Goal: Use online tool/utility: Utilize a website feature to perform a specific function

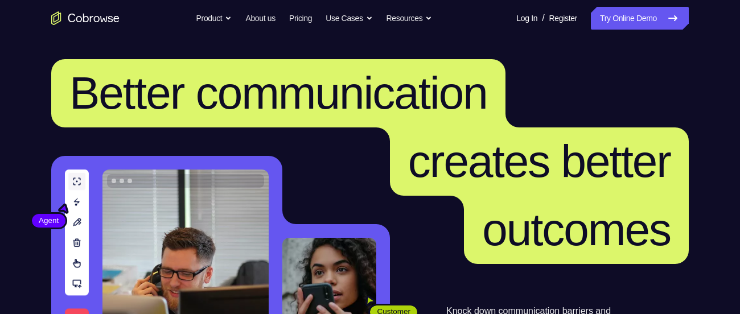
click at [611, 13] on link "Try Online Demo" at bounding box center [640, 18] width 98 height 23
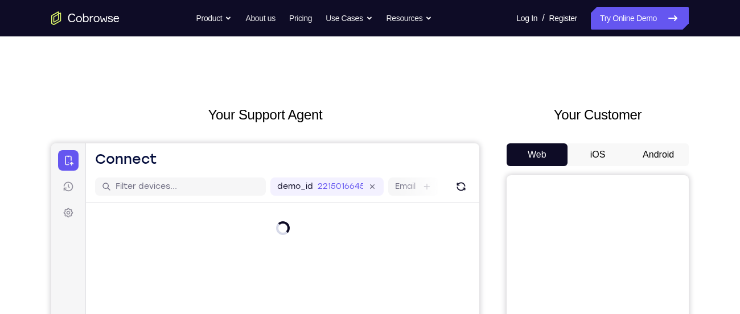
scroll to position [84, 0]
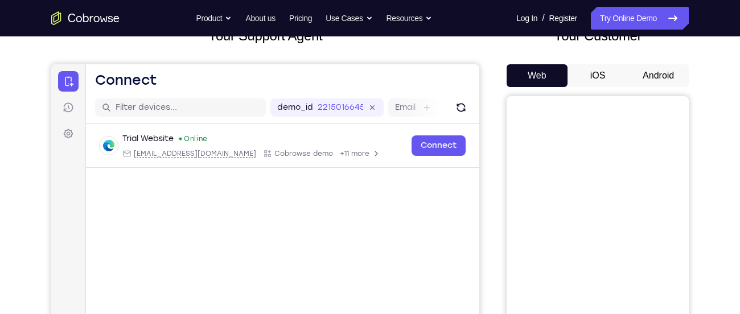
click at [646, 73] on button "Android" at bounding box center [658, 75] width 61 height 23
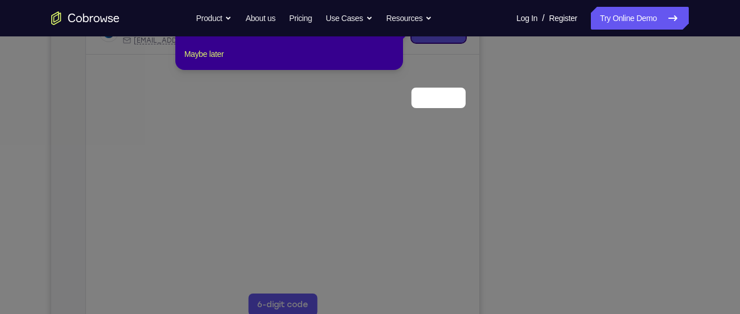
scroll to position [117, 0]
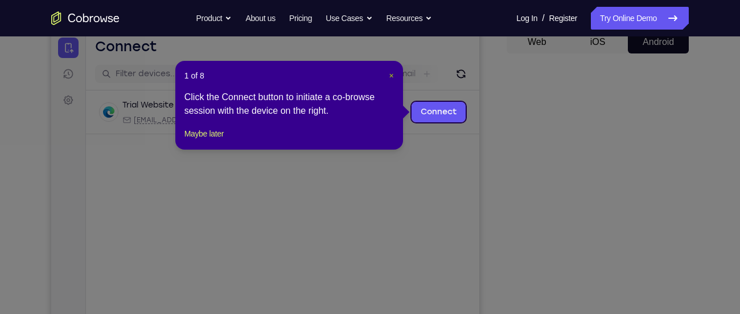
click at [390, 74] on span "×" at bounding box center [392, 75] width 5 height 9
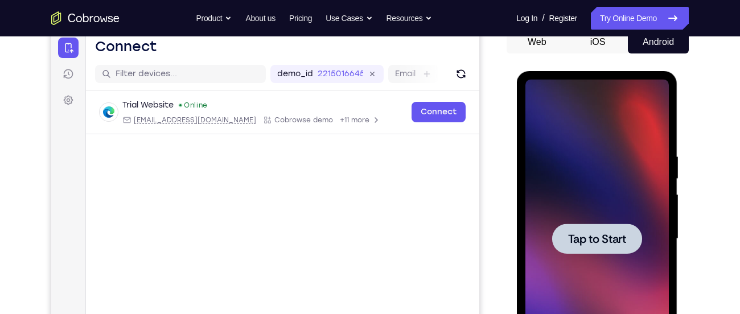
scroll to position [183, 0]
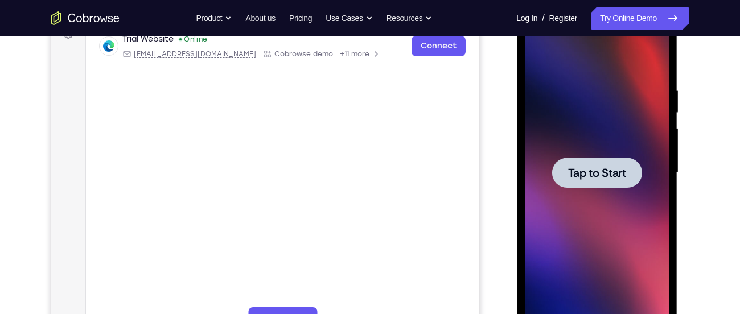
click at [588, 178] on span "Tap to Start" at bounding box center [597, 172] width 58 height 11
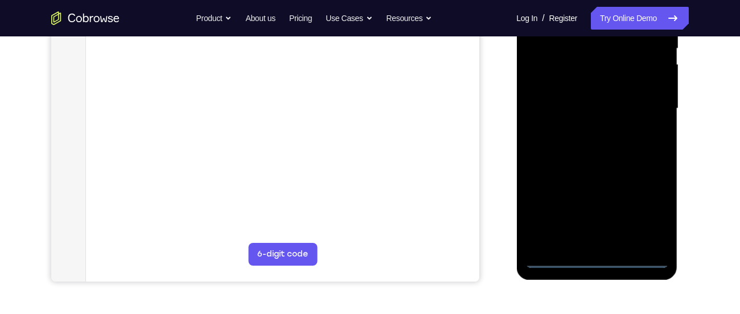
scroll to position [249, 0]
click at [592, 256] on div at bounding box center [597, 107] width 144 height 319
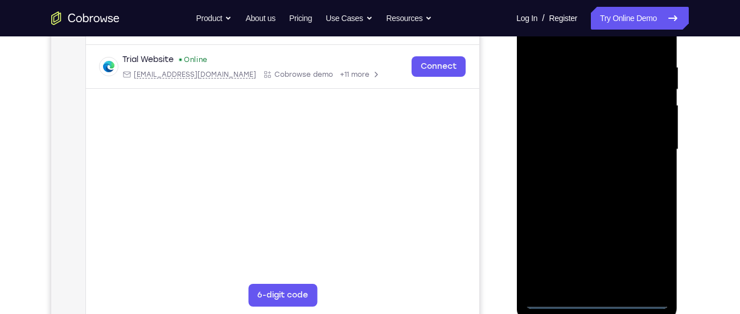
scroll to position [206, 0]
click at [648, 249] on div at bounding box center [597, 150] width 144 height 319
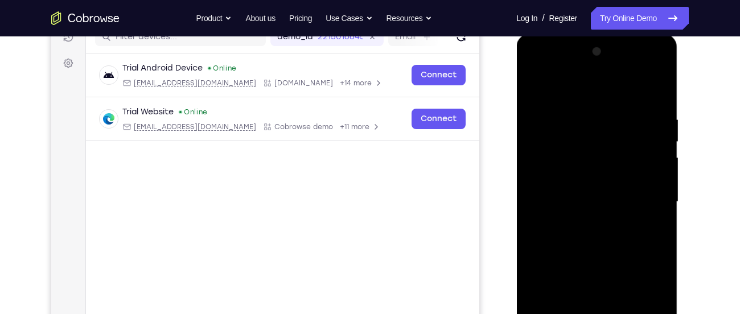
scroll to position [148, 0]
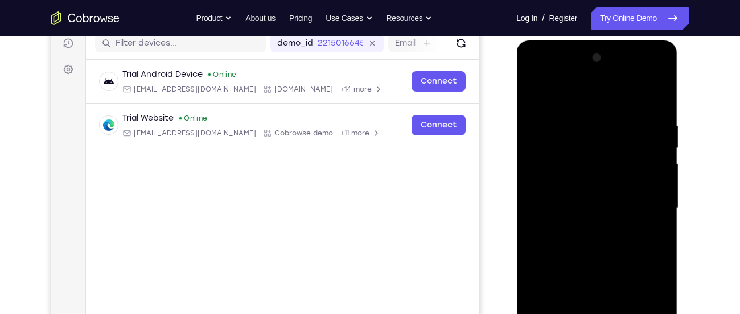
click at [538, 93] on div at bounding box center [597, 208] width 144 height 319
click at [561, 142] on div at bounding box center [597, 208] width 144 height 319
click at [539, 295] on div at bounding box center [597, 208] width 144 height 319
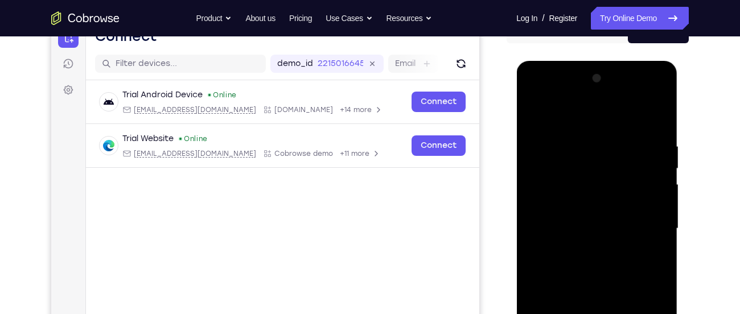
scroll to position [112, 0]
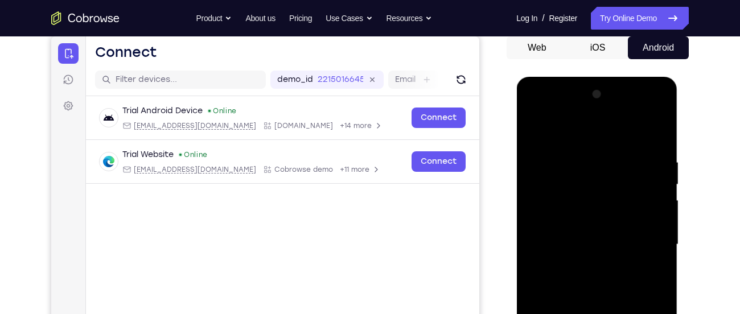
click at [574, 148] on div at bounding box center [597, 244] width 144 height 319
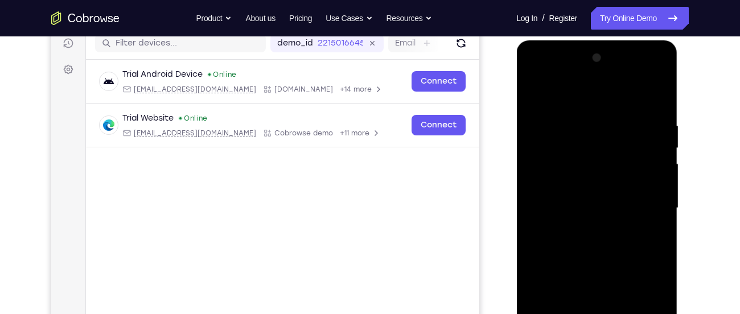
scroll to position [149, 0]
click at [639, 116] on div at bounding box center [597, 207] width 144 height 319
click at [538, 187] on div at bounding box center [597, 207] width 144 height 319
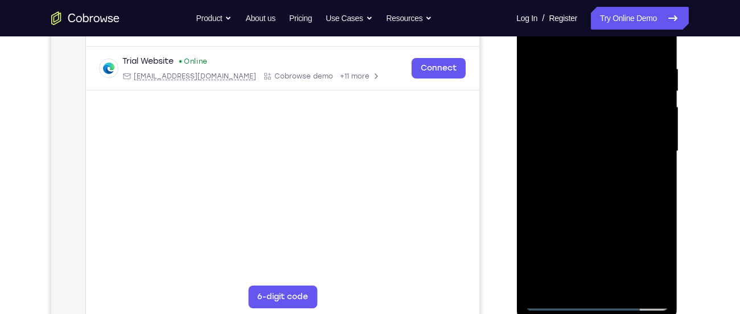
scroll to position [208, 0]
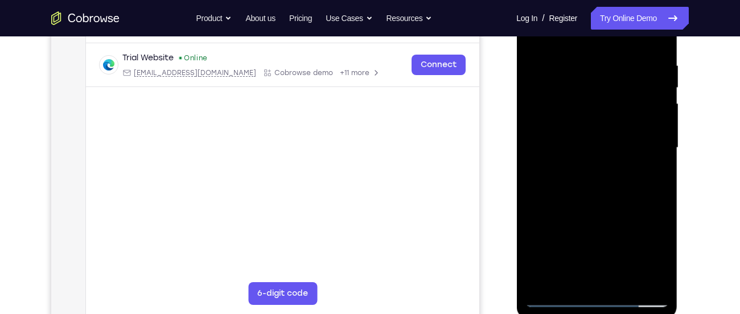
click at [615, 187] on div at bounding box center [597, 148] width 144 height 319
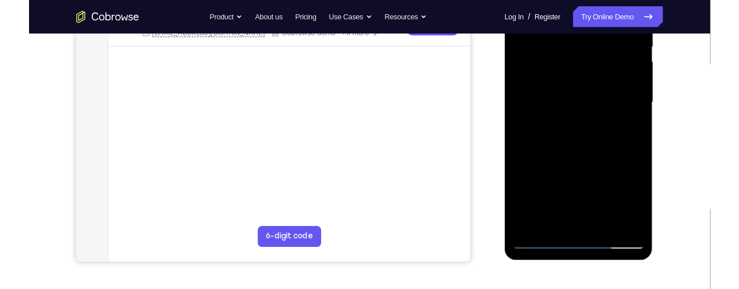
scroll to position [245, 0]
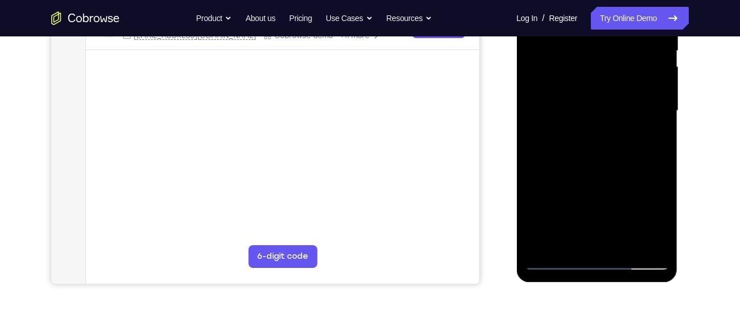
drag, startPoint x: 569, startPoint y: 157, endPoint x: 571, endPoint y: 87, distance: 69.5
click at [571, 87] on div at bounding box center [597, 111] width 144 height 319
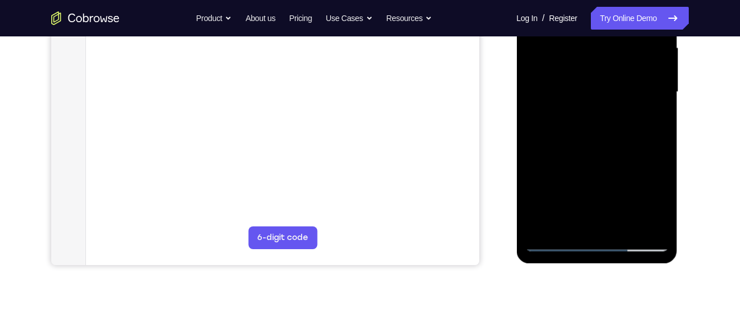
scroll to position [258, 0]
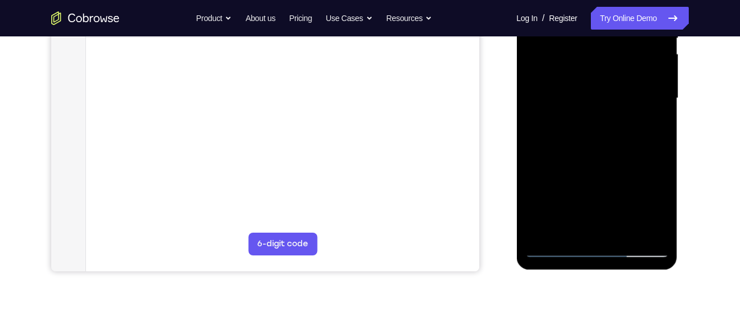
click at [622, 149] on div at bounding box center [597, 98] width 144 height 319
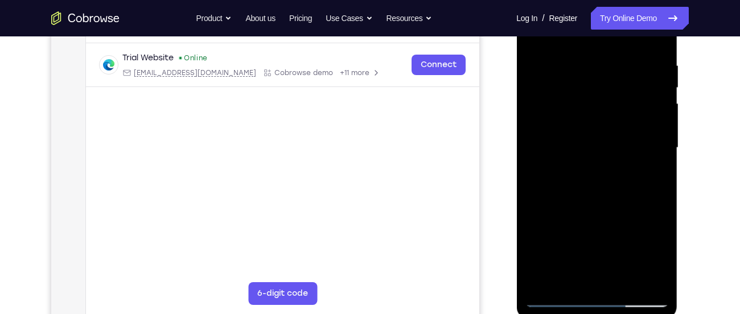
scroll to position [208, 0]
click at [601, 257] on div at bounding box center [597, 148] width 144 height 319
click at [594, 247] on div at bounding box center [597, 148] width 144 height 319
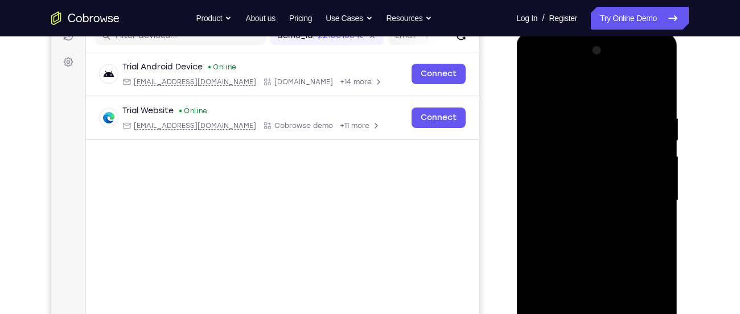
scroll to position [153, 0]
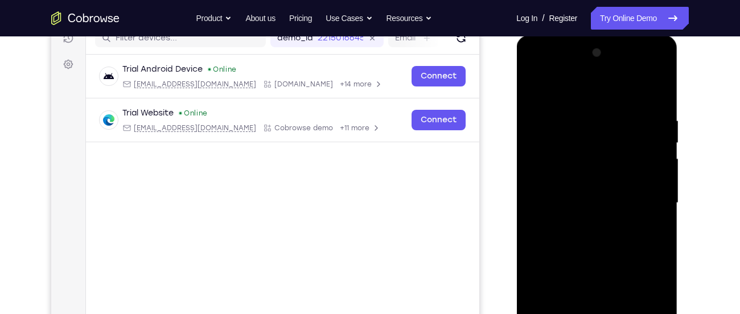
click at [644, 69] on div at bounding box center [597, 203] width 144 height 319
click at [611, 91] on div at bounding box center [597, 203] width 144 height 319
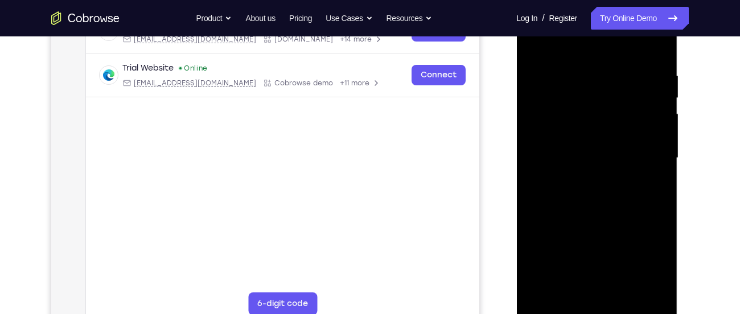
scroll to position [199, 0]
click at [624, 215] on div at bounding box center [597, 157] width 144 height 319
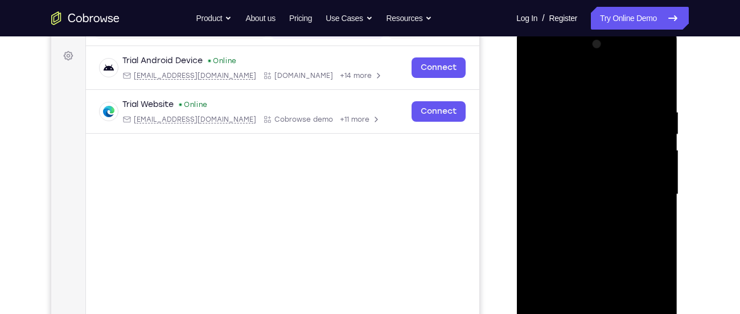
scroll to position [158, 0]
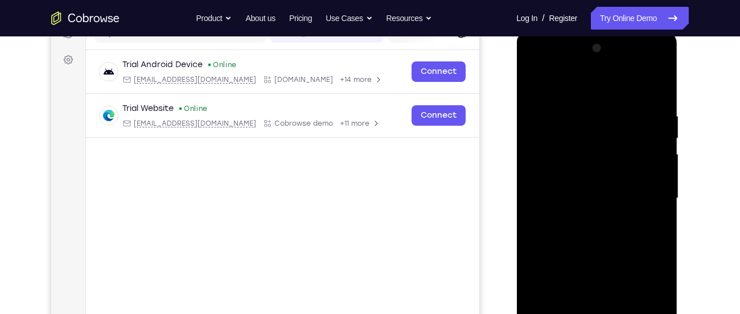
click at [644, 65] on div at bounding box center [597, 198] width 144 height 319
click at [589, 88] on div at bounding box center [597, 198] width 144 height 319
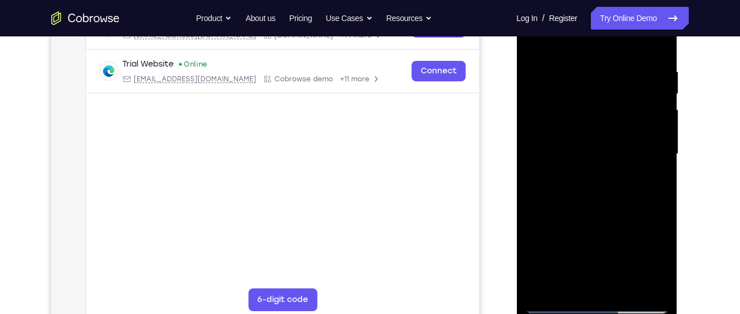
scroll to position [203, 0]
click at [621, 186] on div at bounding box center [597, 153] width 144 height 319
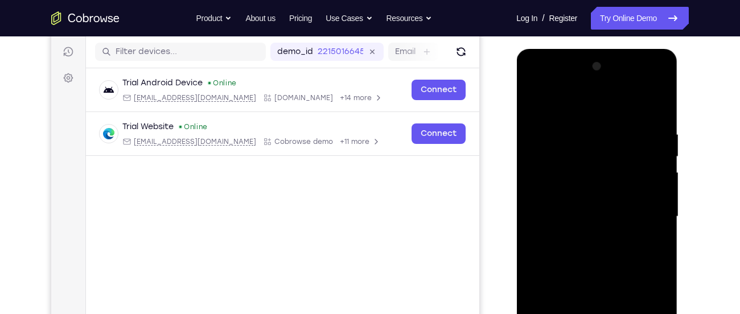
scroll to position [136, 0]
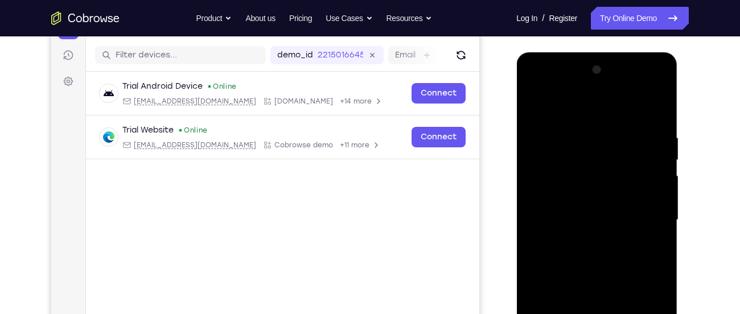
click at [645, 84] on div at bounding box center [597, 220] width 144 height 319
click at [597, 109] on div at bounding box center [597, 220] width 144 height 319
click at [622, 239] on div at bounding box center [597, 220] width 144 height 319
click at [641, 91] on div at bounding box center [597, 220] width 144 height 319
click at [607, 111] on div at bounding box center [597, 220] width 144 height 319
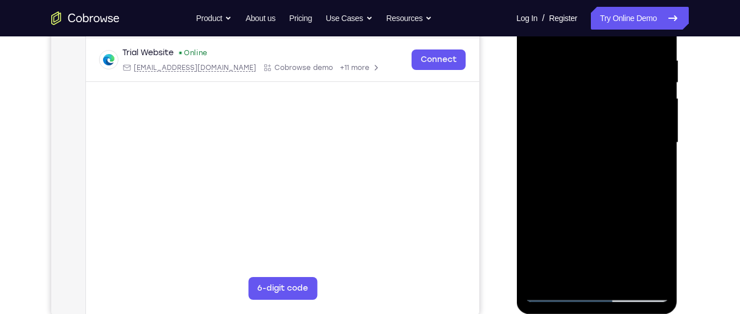
scroll to position [215, 0]
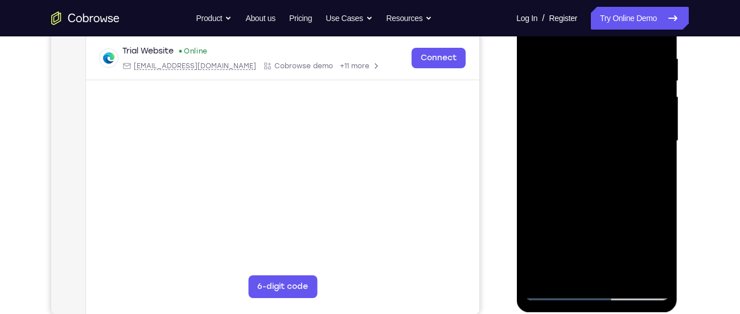
drag, startPoint x: 634, startPoint y: 186, endPoint x: 633, endPoint y: 115, distance: 70.6
click at [633, 115] on div at bounding box center [597, 141] width 144 height 319
click at [639, 146] on div at bounding box center [597, 141] width 144 height 319
click at [607, 245] on div at bounding box center [597, 141] width 144 height 319
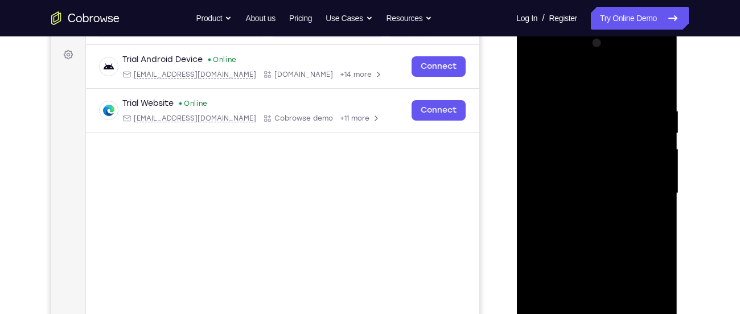
scroll to position [160, 0]
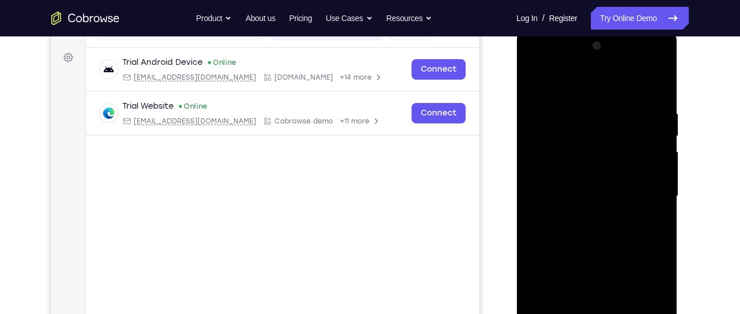
click at [646, 60] on div at bounding box center [597, 196] width 144 height 319
click at [601, 80] on div at bounding box center [597, 196] width 144 height 319
click at [639, 179] on div at bounding box center [597, 196] width 144 height 319
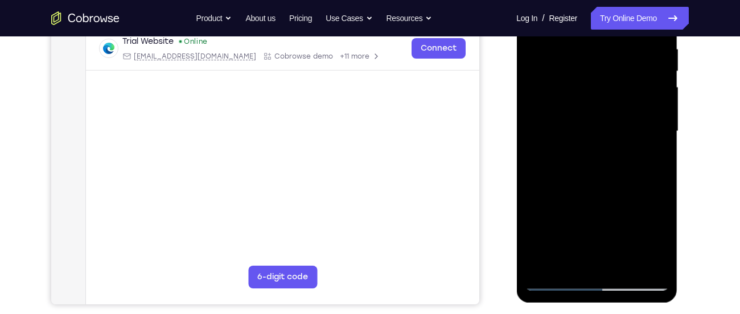
scroll to position [226, 0]
drag, startPoint x: 596, startPoint y: 204, endPoint x: 600, endPoint y: 93, distance: 111.7
click at [600, 93] on div at bounding box center [597, 131] width 144 height 319
click at [657, 267] on div at bounding box center [597, 131] width 144 height 319
click at [575, 267] on div at bounding box center [597, 131] width 144 height 319
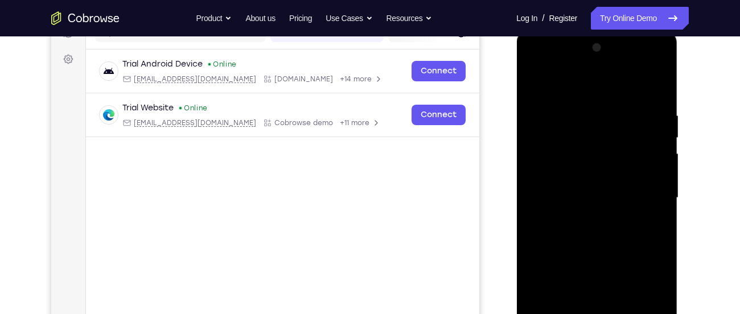
scroll to position [154, 0]
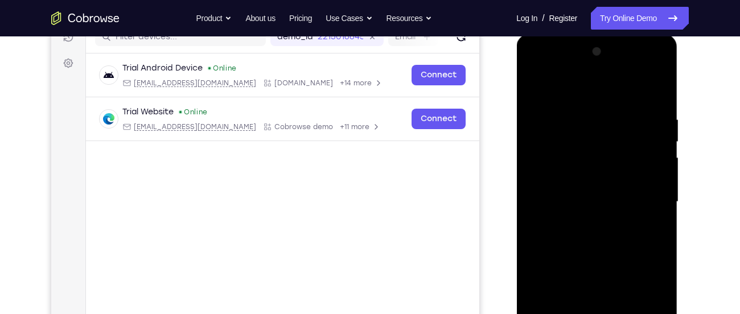
click at [642, 69] on div at bounding box center [597, 202] width 144 height 319
click at [584, 89] on div at bounding box center [597, 202] width 144 height 319
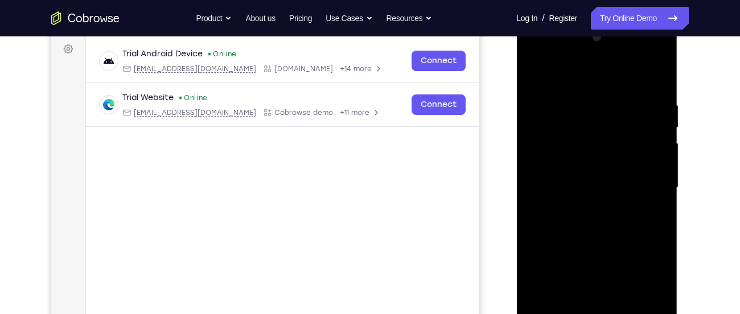
scroll to position [168, 0]
click at [661, 70] on div at bounding box center [597, 188] width 144 height 319
click at [643, 55] on div at bounding box center [597, 188] width 144 height 319
click at [617, 76] on div at bounding box center [597, 188] width 144 height 319
click at [660, 73] on div at bounding box center [597, 188] width 144 height 319
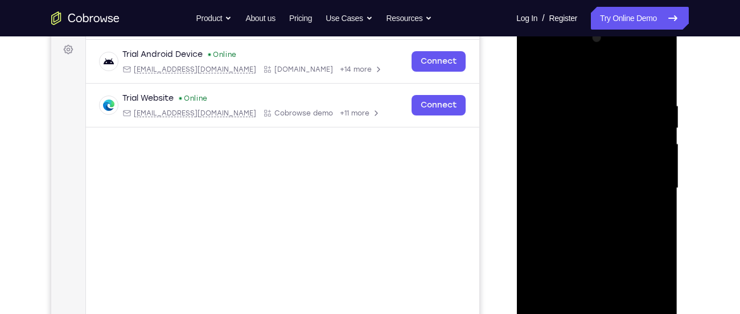
click at [660, 73] on div at bounding box center [597, 188] width 144 height 319
click at [645, 52] on div at bounding box center [597, 188] width 144 height 319
click at [616, 82] on div at bounding box center [597, 188] width 144 height 319
click at [665, 69] on div at bounding box center [597, 188] width 144 height 319
click at [584, 253] on div at bounding box center [597, 188] width 144 height 319
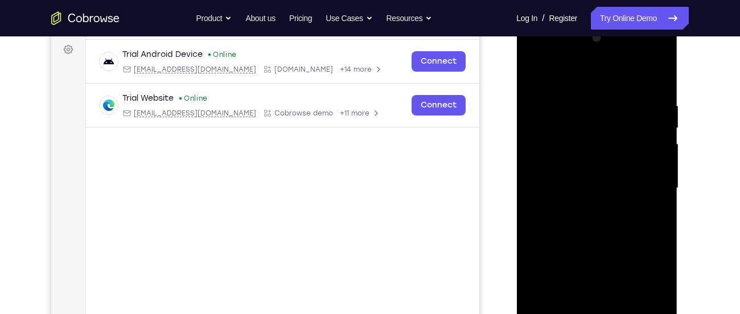
click at [645, 59] on div at bounding box center [597, 188] width 144 height 319
click at [599, 72] on div at bounding box center [597, 188] width 144 height 319
click at [593, 253] on div at bounding box center [597, 188] width 144 height 319
click at [644, 60] on div at bounding box center [597, 188] width 144 height 319
click at [588, 77] on div at bounding box center [597, 188] width 144 height 319
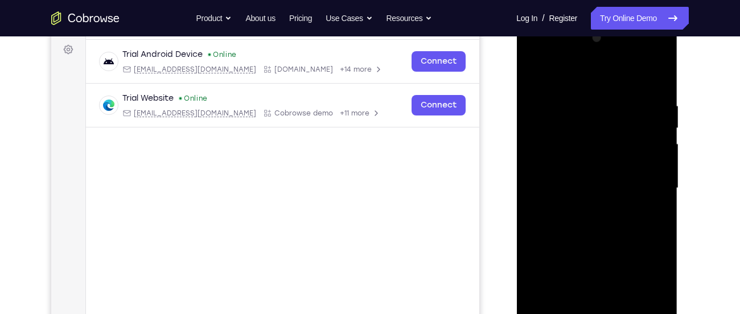
click at [599, 255] on div at bounding box center [597, 188] width 144 height 319
click at [570, 199] on div at bounding box center [597, 188] width 144 height 319
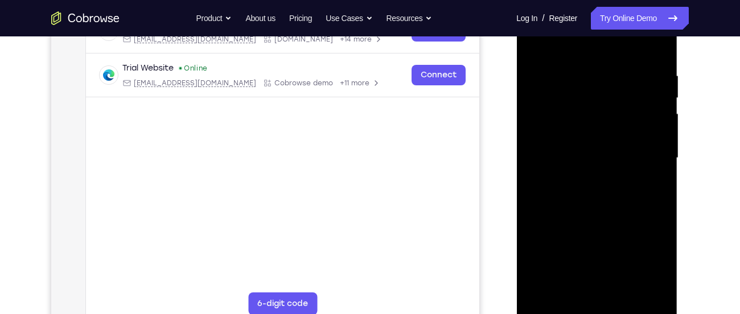
scroll to position [202, 0]
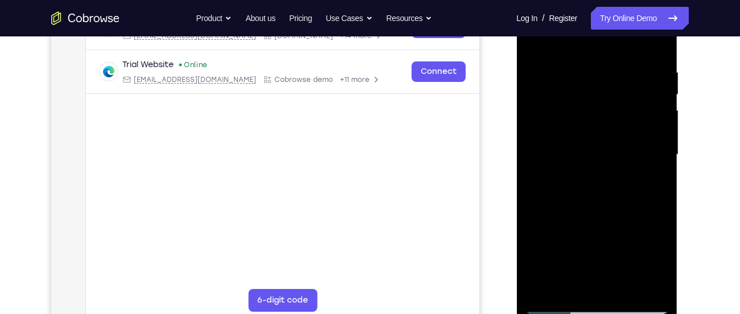
click at [565, 108] on div at bounding box center [597, 154] width 144 height 319
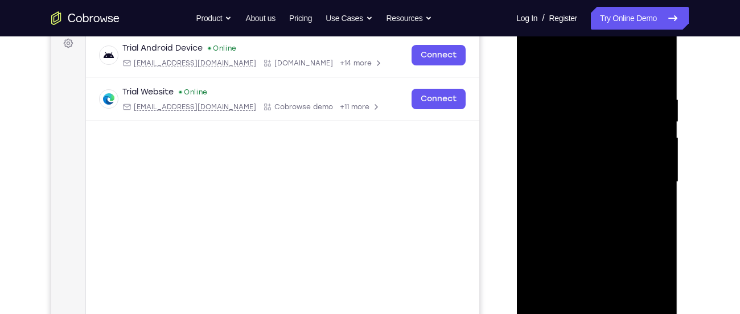
scroll to position [174, 0]
click at [595, 142] on div at bounding box center [597, 182] width 144 height 319
click at [644, 44] on div at bounding box center [597, 182] width 144 height 319
click at [595, 75] on div at bounding box center [597, 182] width 144 height 319
click at [580, 140] on div at bounding box center [597, 182] width 144 height 319
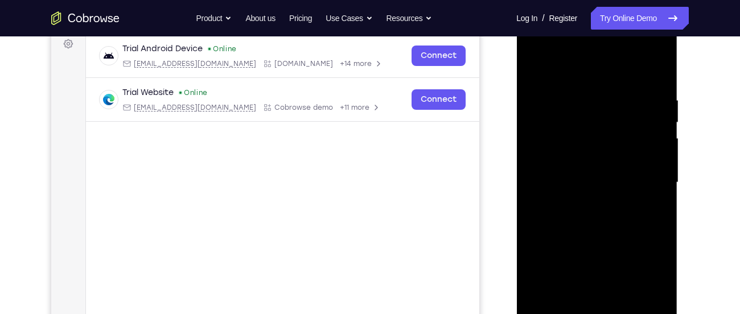
click at [648, 53] on div at bounding box center [597, 182] width 144 height 319
click at [592, 76] on div at bounding box center [597, 182] width 144 height 319
click at [596, 143] on div at bounding box center [597, 182] width 144 height 319
click at [646, 54] on div at bounding box center [597, 182] width 144 height 319
click at [597, 75] on div at bounding box center [597, 182] width 144 height 319
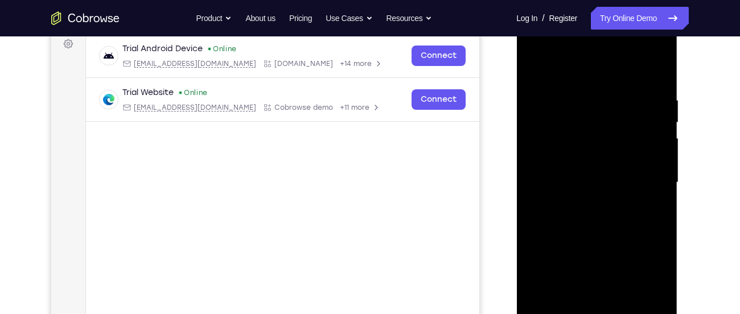
click at [589, 140] on div at bounding box center [597, 182] width 144 height 319
click at [645, 54] on div at bounding box center [597, 182] width 144 height 319
click at [596, 65] on div at bounding box center [597, 182] width 144 height 319
click at [586, 145] on div at bounding box center [597, 182] width 144 height 319
click at [640, 52] on div at bounding box center [597, 182] width 144 height 319
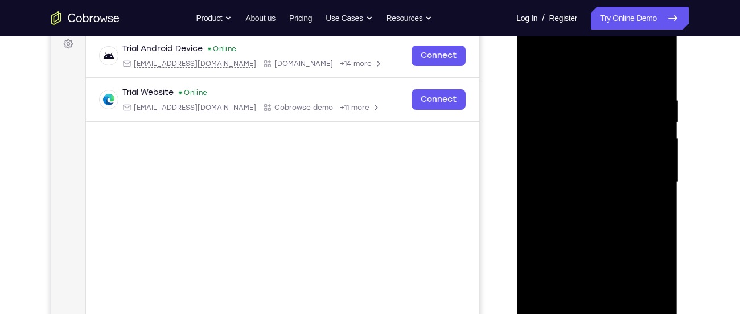
click at [594, 70] on div at bounding box center [597, 182] width 144 height 319
click at [584, 146] on div at bounding box center [597, 182] width 144 height 319
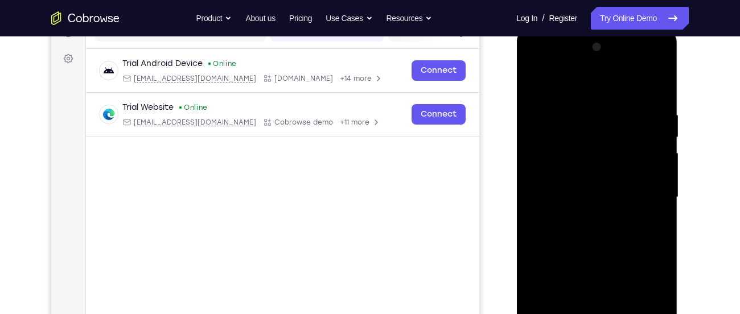
scroll to position [154, 0]
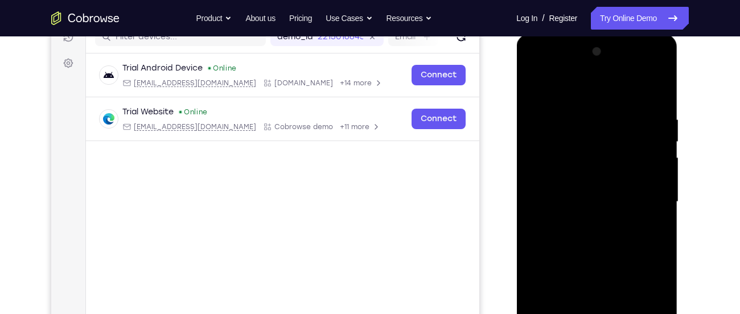
click at [544, 88] on div at bounding box center [597, 202] width 144 height 319
click at [552, 87] on div at bounding box center [597, 202] width 144 height 319
drag, startPoint x: 551, startPoint y: 49, endPoint x: 549, endPoint y: 123, distance: 74.1
click at [549, 123] on div at bounding box center [597, 202] width 144 height 319
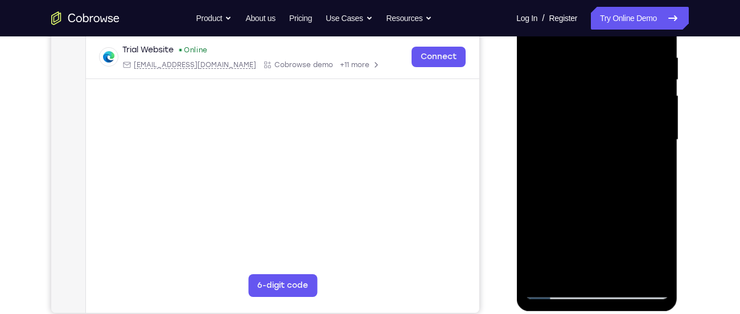
scroll to position [219, 0]
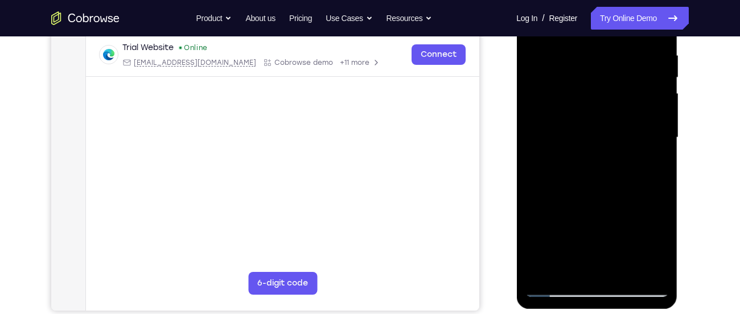
drag, startPoint x: 590, startPoint y: 218, endPoint x: 595, endPoint y: 87, distance: 131.1
click at [595, 87] on div at bounding box center [597, 137] width 144 height 319
drag, startPoint x: 612, startPoint y: 213, endPoint x: 603, endPoint y: -75, distance: 288.4
click at [603, 0] on html "Online web based iOS Simulators and Android Emulators. Run iPhone, iPad, Mobile…" at bounding box center [598, 141] width 162 height 342
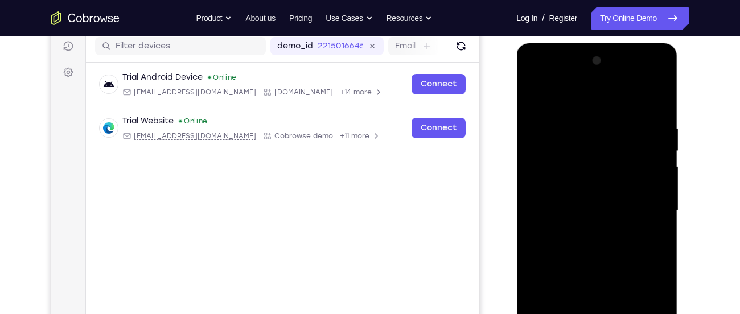
scroll to position [145, 0]
click at [645, 80] on div at bounding box center [597, 211] width 144 height 319
click at [534, 74] on div at bounding box center [597, 211] width 144 height 319
click at [575, 148] on div at bounding box center [597, 211] width 144 height 319
click at [556, 201] on div at bounding box center [597, 211] width 144 height 319
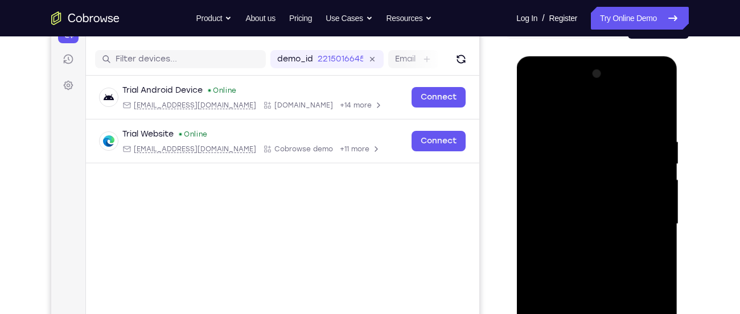
scroll to position [136, 0]
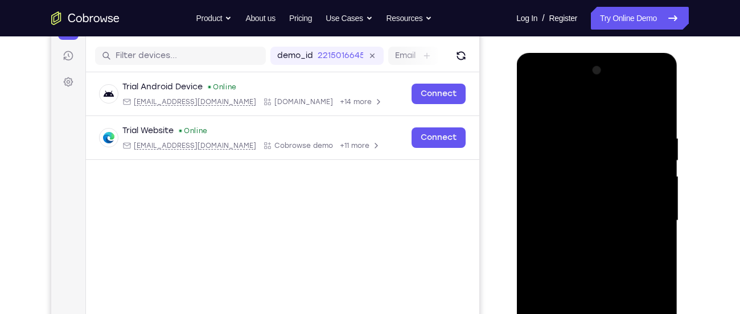
drag, startPoint x: 566, startPoint y: 174, endPoint x: 568, endPoint y: 280, distance: 106.5
click at [568, 280] on div at bounding box center [597, 221] width 144 height 319
drag, startPoint x: 588, startPoint y: 110, endPoint x: 694, endPoint y: 73, distance: 112.8
click at [679, 73] on html "Online web based iOS Simulators and Android Emulators. Run iPhone, iPad, Mobile…" at bounding box center [598, 224] width 162 height 342
click at [648, 107] on div at bounding box center [597, 221] width 144 height 319
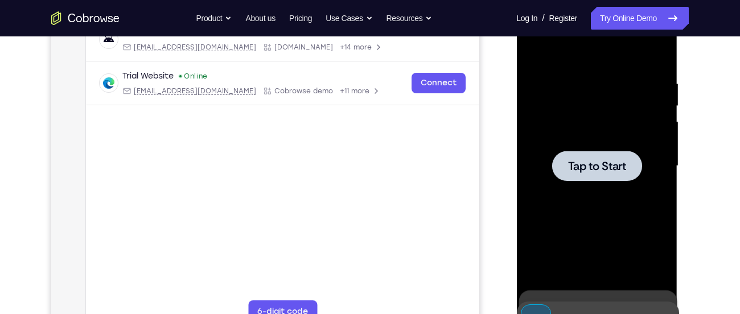
scroll to position [191, 0]
click at [574, 186] on div at bounding box center [597, 165] width 144 height 319
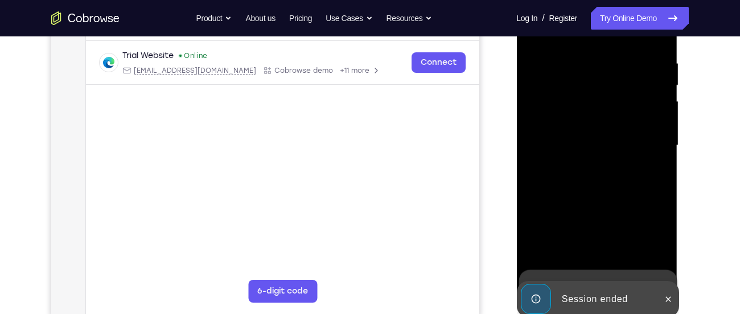
scroll to position [211, 0]
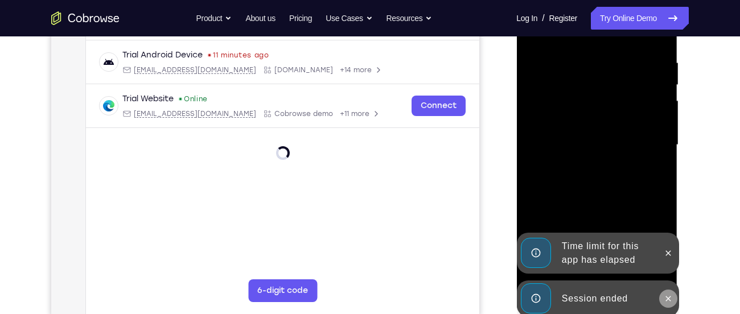
click at [674, 302] on button at bounding box center [668, 299] width 18 height 18
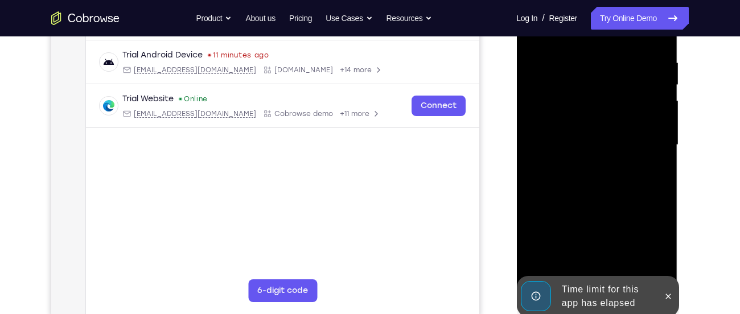
click at [592, 294] on div "Time limit for this app has elapsed" at bounding box center [607, 297] width 100 height 36
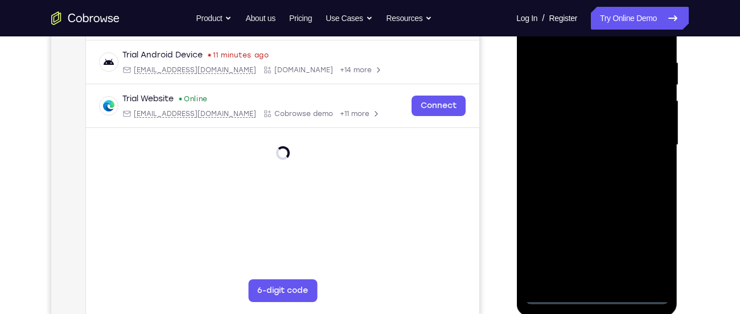
click at [593, 294] on div at bounding box center [597, 145] width 144 height 319
click at [597, 294] on div at bounding box center [597, 145] width 144 height 319
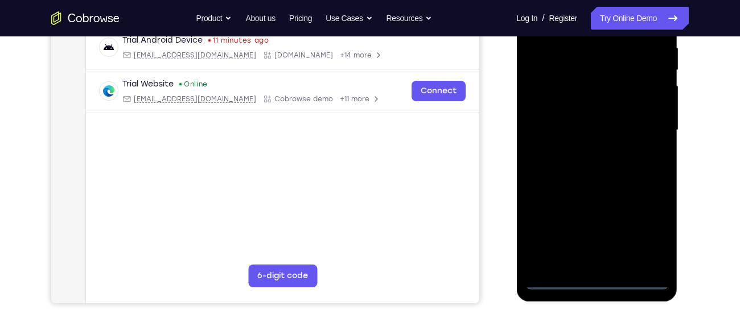
scroll to position [227, 0]
click at [654, 235] on div at bounding box center [597, 129] width 144 height 319
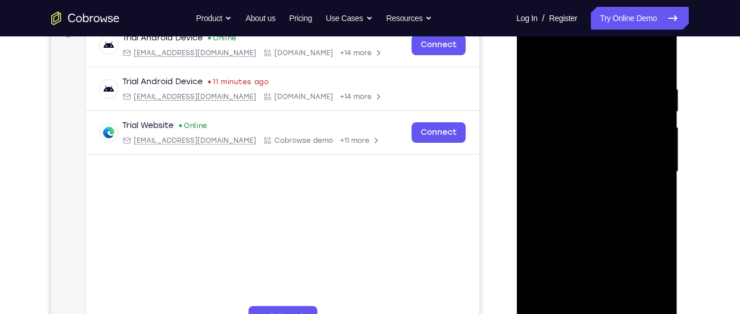
scroll to position [179, 0]
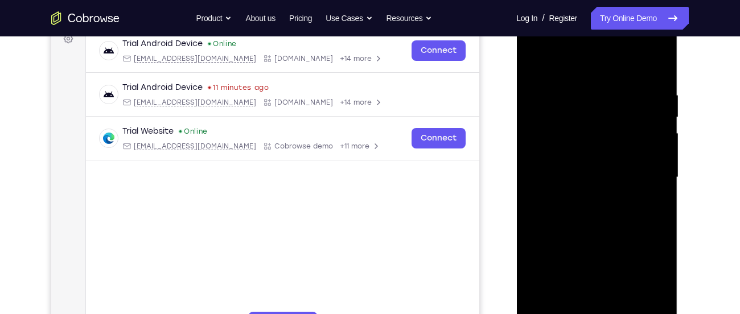
click at [661, 45] on div at bounding box center [597, 177] width 144 height 319
click at [635, 94] on div at bounding box center [597, 177] width 144 height 319
click at [534, 47] on div at bounding box center [597, 177] width 144 height 319
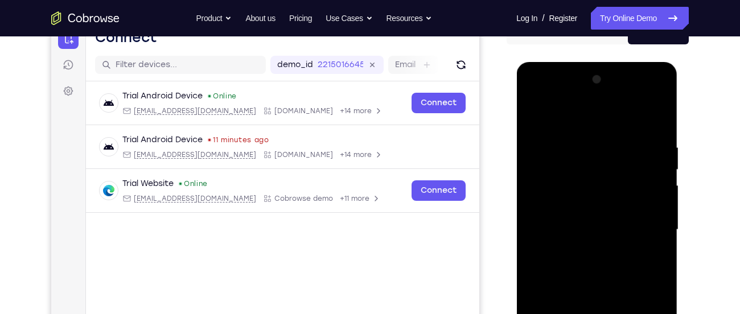
scroll to position [126, 0]
click at [535, 95] on div at bounding box center [597, 230] width 144 height 319
click at [597, 169] on div at bounding box center [597, 230] width 144 height 319
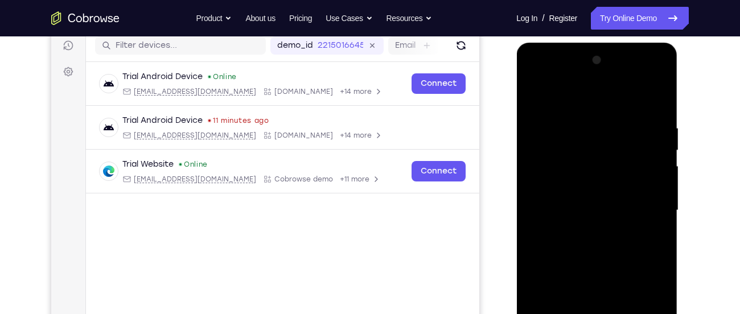
scroll to position [148, 0]
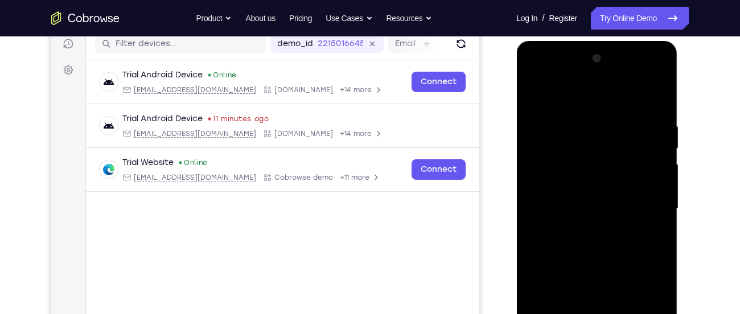
click at [574, 188] on div at bounding box center [597, 209] width 144 height 319
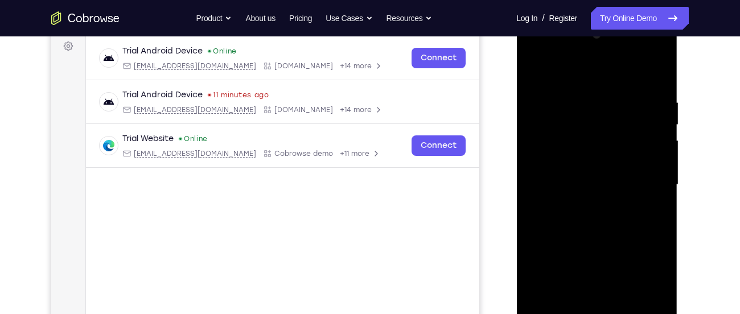
scroll to position [172, 0]
click at [600, 222] on div at bounding box center [597, 184] width 144 height 319
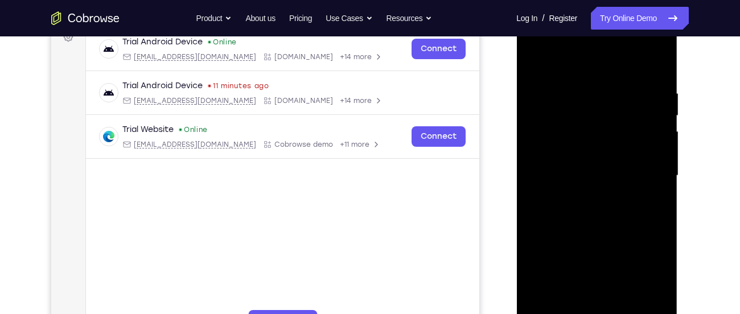
scroll to position [181, 0]
click at [637, 284] on div at bounding box center [597, 175] width 144 height 319
click at [639, 42] on div at bounding box center [597, 175] width 144 height 319
click at [571, 89] on div at bounding box center [597, 175] width 144 height 319
click at [638, 283] on div at bounding box center [597, 175] width 144 height 319
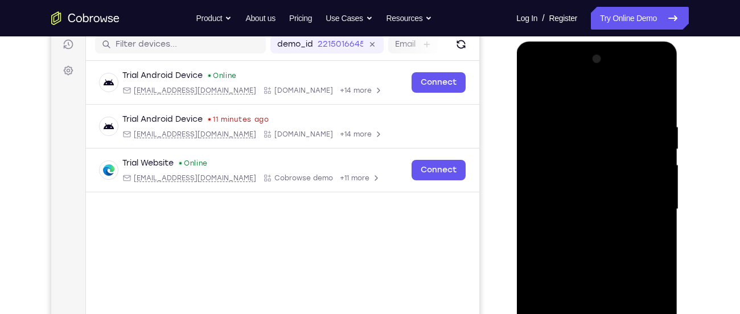
scroll to position [145, 0]
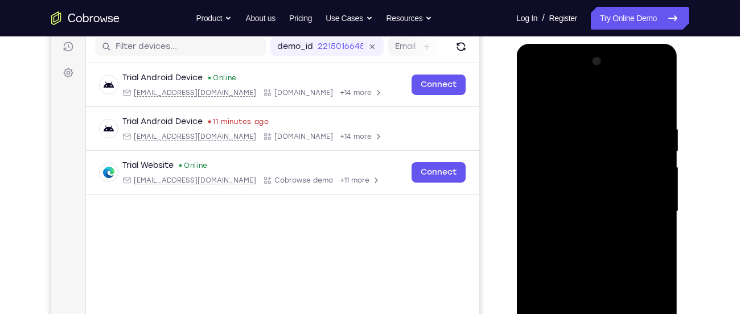
click at [645, 239] on div at bounding box center [597, 211] width 144 height 319
click at [648, 81] on div at bounding box center [597, 211] width 144 height 319
click at [597, 119] on div at bounding box center [597, 211] width 144 height 319
click at [628, 240] on div at bounding box center [597, 211] width 144 height 319
click at [581, 222] on div at bounding box center [597, 211] width 144 height 319
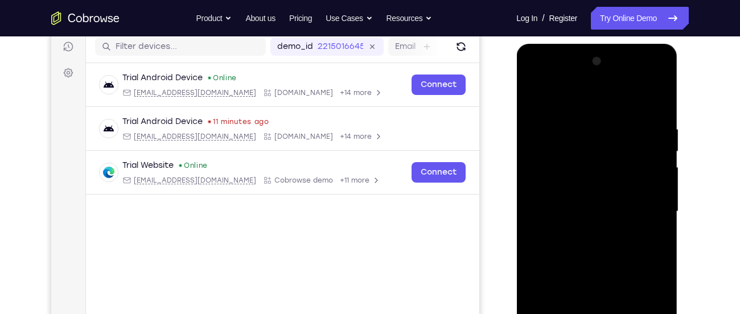
click at [646, 80] on div at bounding box center [597, 211] width 144 height 319
click at [587, 116] on div at bounding box center [597, 211] width 144 height 319
click at [568, 227] on div at bounding box center [597, 211] width 144 height 319
click at [645, 81] on div at bounding box center [597, 211] width 144 height 319
click at [574, 115] on div at bounding box center [597, 211] width 144 height 319
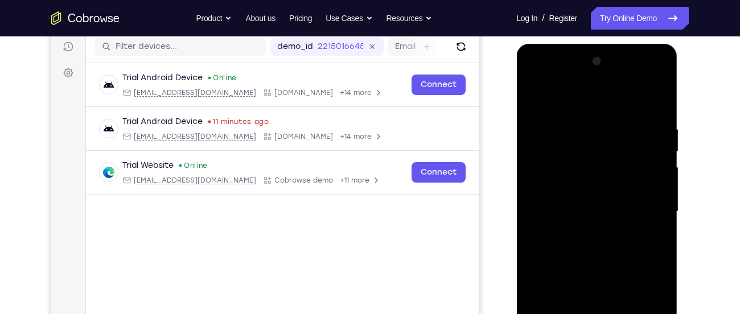
click at [552, 224] on div at bounding box center [597, 211] width 144 height 319
click at [564, 165] on div at bounding box center [597, 211] width 144 height 319
click at [590, 169] on div at bounding box center [597, 211] width 144 height 319
click at [645, 78] on div at bounding box center [597, 211] width 144 height 319
click at [575, 121] on div at bounding box center [597, 211] width 144 height 319
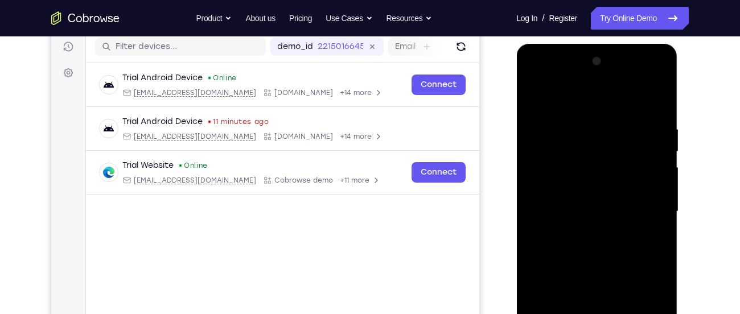
click at [590, 173] on div at bounding box center [597, 211] width 144 height 319
click at [644, 77] on div at bounding box center [597, 211] width 144 height 319
click at [564, 122] on div at bounding box center [597, 211] width 144 height 319
click at [587, 166] on div at bounding box center [597, 211] width 144 height 319
click at [649, 73] on div at bounding box center [597, 211] width 144 height 319
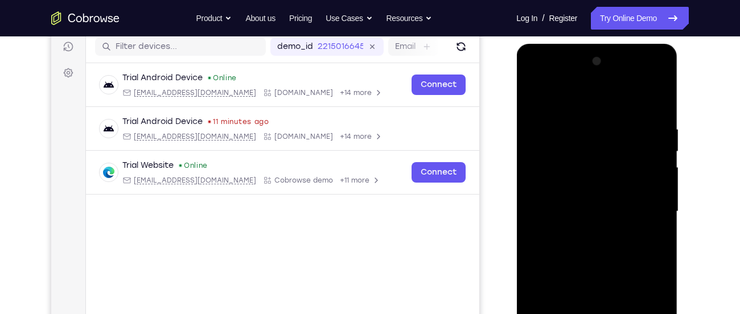
click at [535, 79] on div at bounding box center [597, 211] width 144 height 319
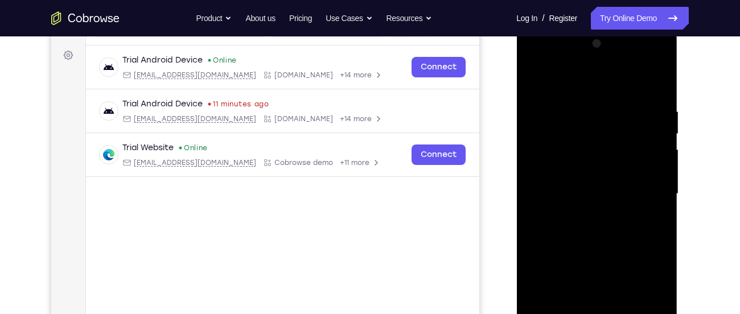
scroll to position [163, 0]
click at [566, 134] on div at bounding box center [597, 193] width 144 height 319
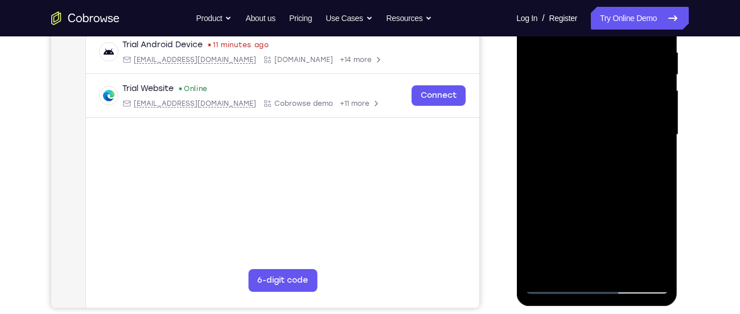
scroll to position [221, 0]
click at [559, 92] on div at bounding box center [597, 135] width 144 height 319
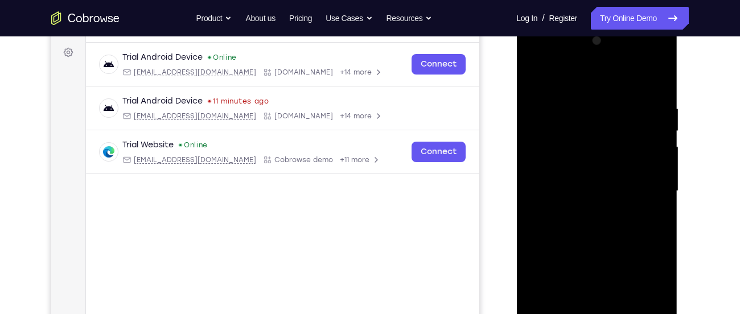
scroll to position [162, 0]
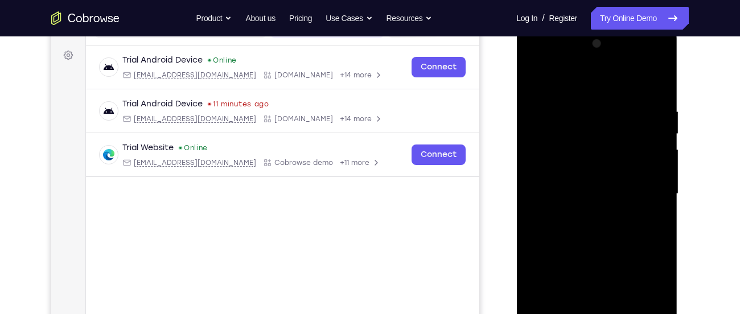
drag, startPoint x: 586, startPoint y: 76, endPoint x: 748, endPoint y: 39, distance: 166.5
click at [679, 39] on html "Online web based iOS Simulators and Android Emulators. Run iPhone, iPad, Mobile…" at bounding box center [598, 197] width 162 height 342
click at [649, 81] on div at bounding box center [597, 194] width 144 height 319
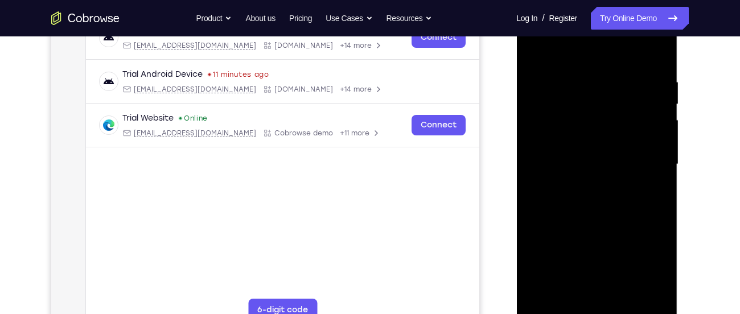
scroll to position [193, 0]
click at [580, 234] on div at bounding box center [597, 163] width 144 height 319
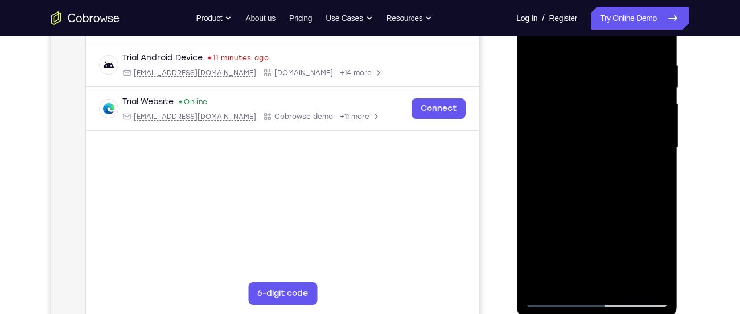
scroll to position [209, 0]
click at [575, 162] on div at bounding box center [597, 147] width 144 height 319
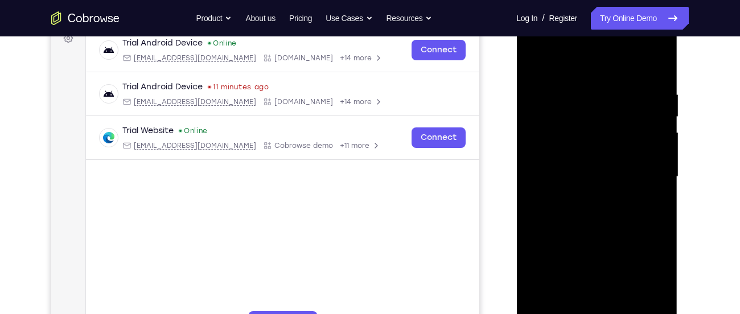
scroll to position [179, 0]
click at [548, 275] on div at bounding box center [597, 177] width 144 height 319
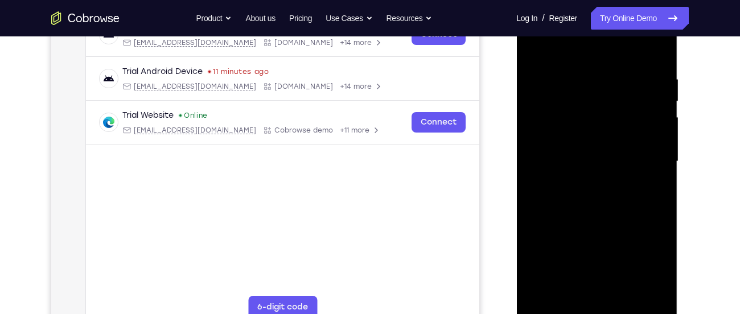
scroll to position [222, 0]
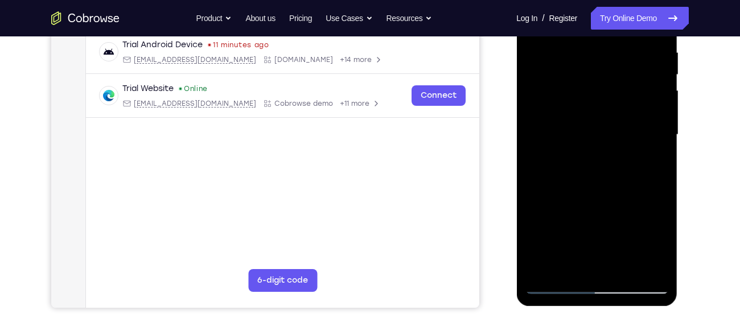
click at [558, 285] on div at bounding box center [597, 135] width 144 height 319
click at [545, 181] on div at bounding box center [597, 135] width 144 height 319
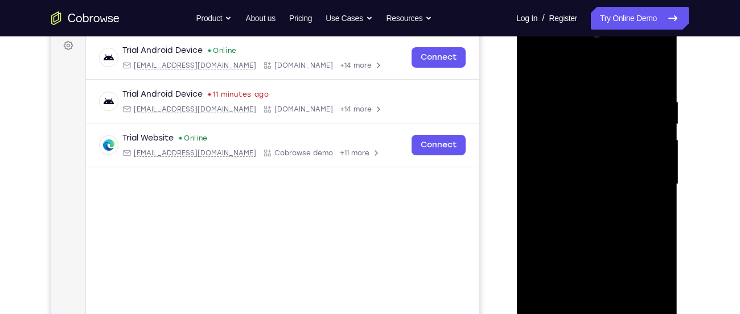
scroll to position [171, 0]
drag, startPoint x: 556, startPoint y: 72, endPoint x: 664, endPoint y: 55, distance: 108.9
click at [664, 55] on div at bounding box center [597, 185] width 144 height 319
click at [533, 55] on div at bounding box center [597, 185] width 144 height 319
click at [571, 121] on div at bounding box center [597, 185] width 144 height 319
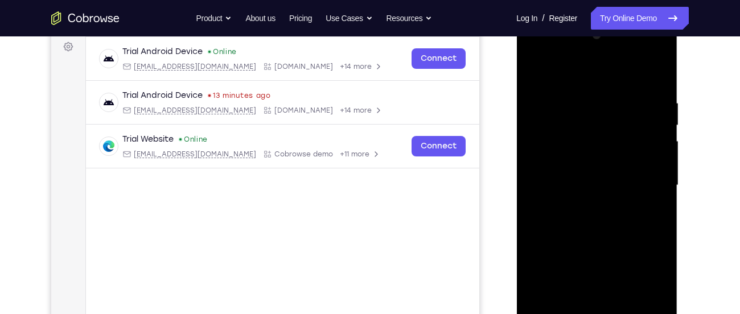
click at [560, 149] on div at bounding box center [597, 185] width 144 height 319
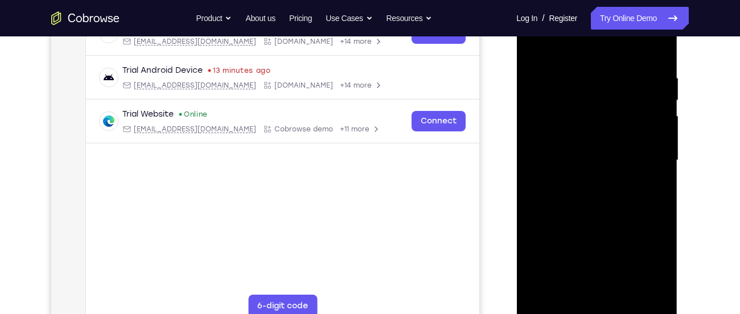
scroll to position [197, 0]
click at [561, 269] on div at bounding box center [597, 160] width 144 height 319
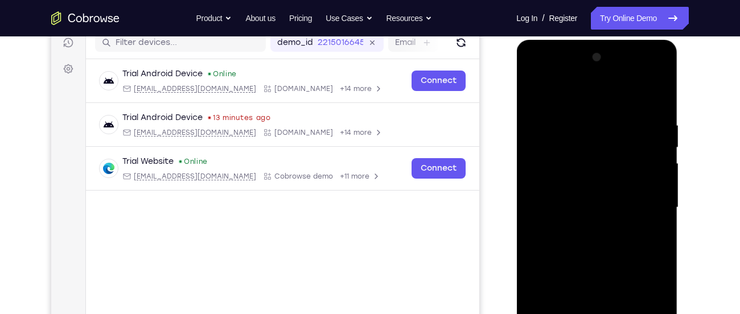
scroll to position [145, 0]
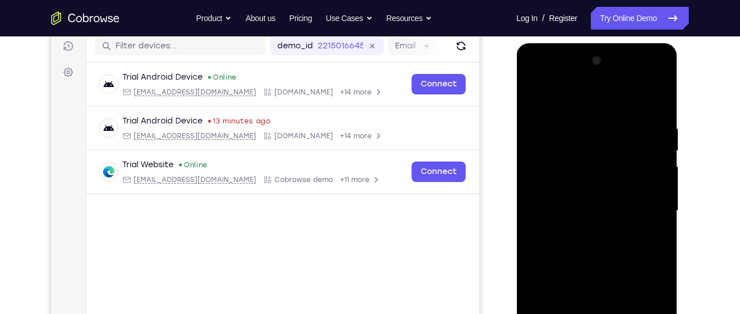
click at [533, 81] on div at bounding box center [597, 211] width 144 height 319
click at [600, 155] on div at bounding box center [597, 211] width 144 height 319
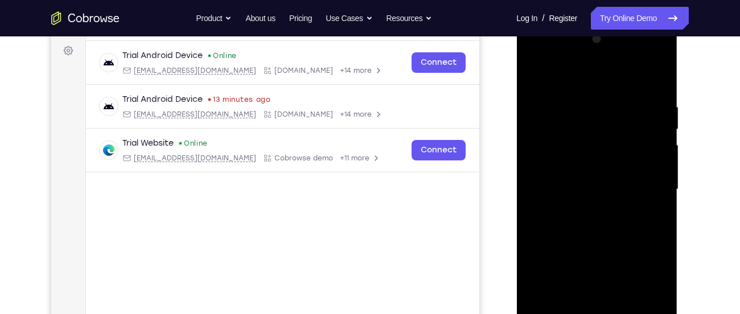
click at [558, 161] on div at bounding box center [597, 189] width 144 height 319
click at [575, 142] on div at bounding box center [597, 189] width 144 height 319
click at [572, 157] on div at bounding box center [597, 189] width 144 height 319
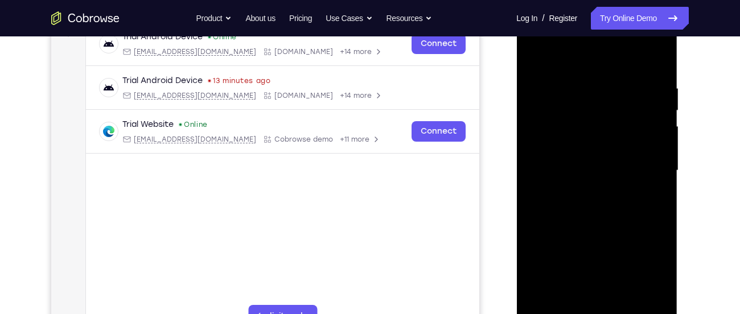
click at [568, 238] on div at bounding box center [597, 170] width 144 height 319
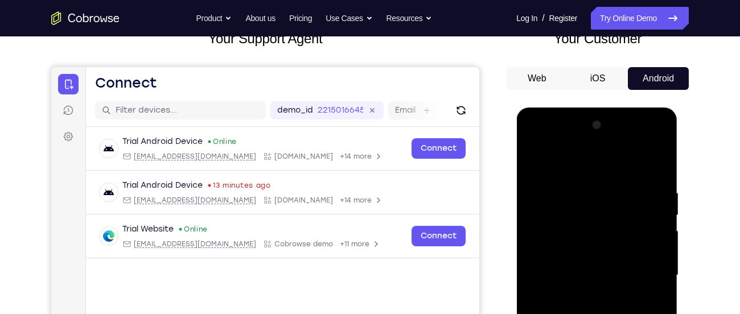
scroll to position [80, 0]
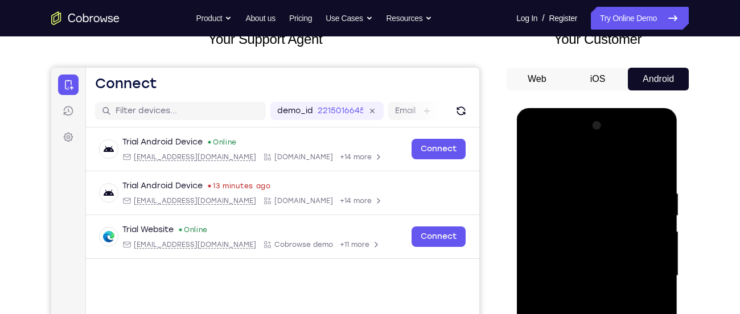
click at [597, 73] on button "iOS" at bounding box center [598, 79] width 61 height 23
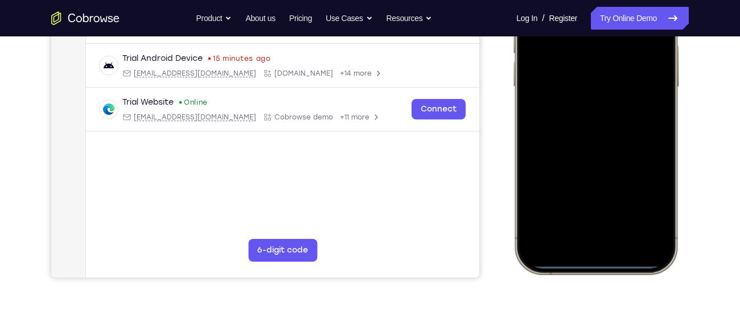
scroll to position [252, 0]
drag, startPoint x: 593, startPoint y: 268, endPoint x: 591, endPoint y: 108, distance: 159.5
click at [591, 108] on div at bounding box center [596, 104] width 150 height 325
drag, startPoint x: 595, startPoint y: 260, endPoint x: 601, endPoint y: 63, distance: 197.2
click at [601, 63] on div at bounding box center [596, 104] width 150 height 325
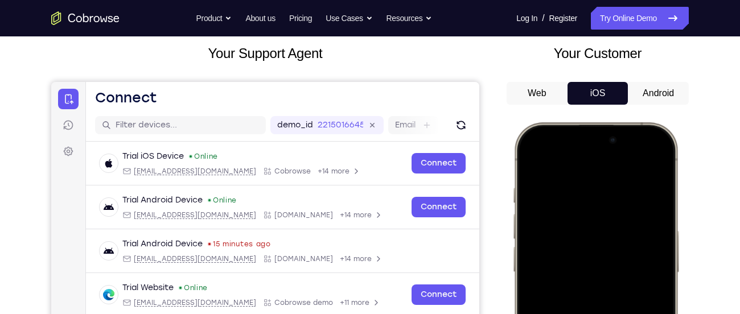
scroll to position [123, 0]
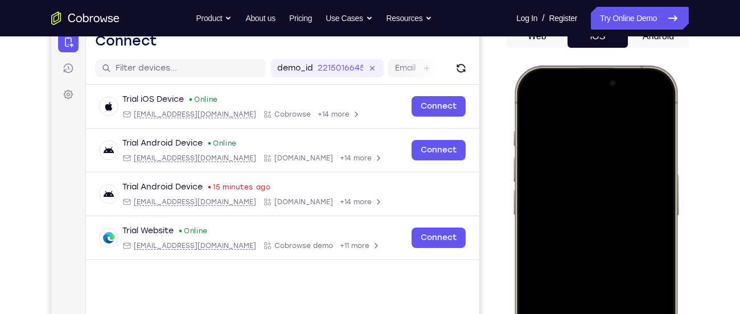
click at [599, 100] on div at bounding box center [596, 234] width 150 height 325
drag, startPoint x: 599, startPoint y: 230, endPoint x: 658, endPoint y: 316, distance: 104.1
click at [658, 314] on div at bounding box center [596, 234] width 150 height 325
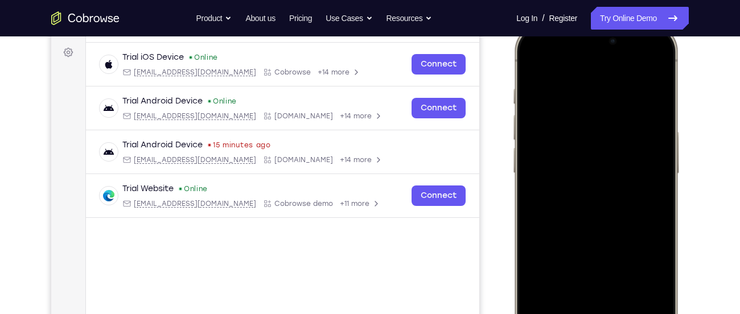
scroll to position [167, 0]
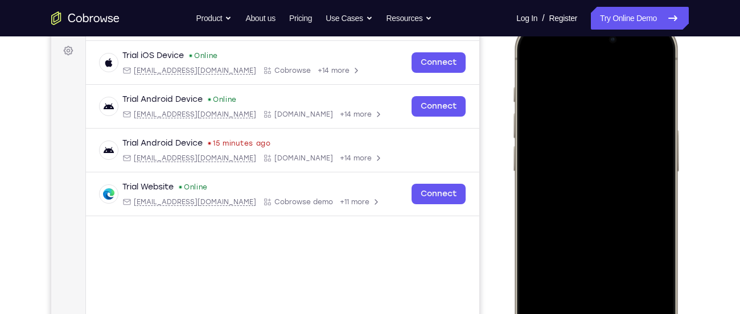
drag, startPoint x: 639, startPoint y: 227, endPoint x: 667, endPoint y: 66, distance: 164.2
click at [667, 66] on div at bounding box center [596, 190] width 150 height 325
drag, startPoint x: 600, startPoint y: 73, endPoint x: 640, endPoint y: 302, distance: 233.1
click at [640, 302] on div at bounding box center [596, 190] width 150 height 325
drag, startPoint x: 625, startPoint y: 83, endPoint x: 669, endPoint y: 341, distance: 262.4
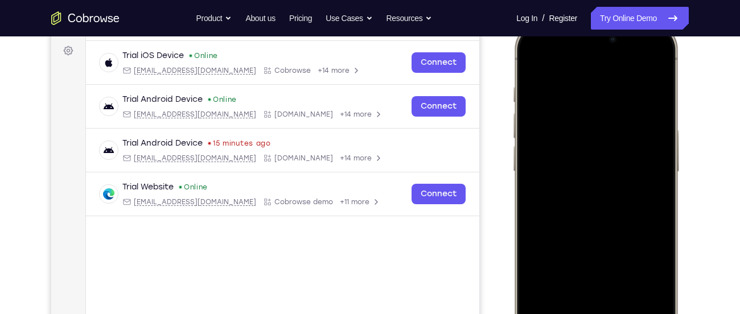
click at [669, 314] on div at bounding box center [596, 190] width 150 height 325
drag, startPoint x: 533, startPoint y: 75, endPoint x: 562, endPoint y: 291, distance: 218.5
click at [562, 291] on div at bounding box center [596, 190] width 150 height 325
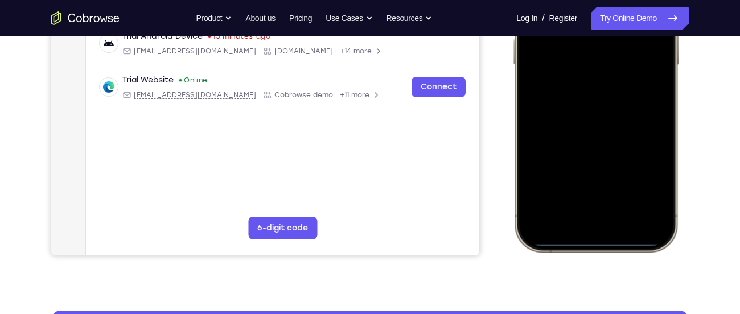
scroll to position [273, 0]
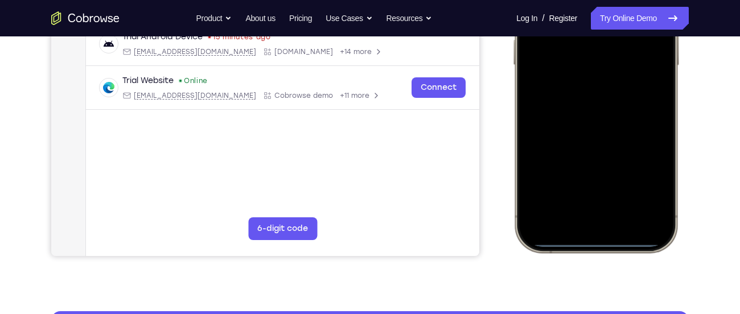
drag, startPoint x: 592, startPoint y: 138, endPoint x: 611, endPoint y: -9, distance: 148.7
click at [611, 0] on div at bounding box center [596, 83] width 150 height 325
drag, startPoint x: 596, startPoint y: 242, endPoint x: 593, endPoint y: -40, distance: 281.4
click at [593, 0] on div at bounding box center [596, 83] width 150 height 325
click at [590, 243] on div at bounding box center [596, 83] width 150 height 325
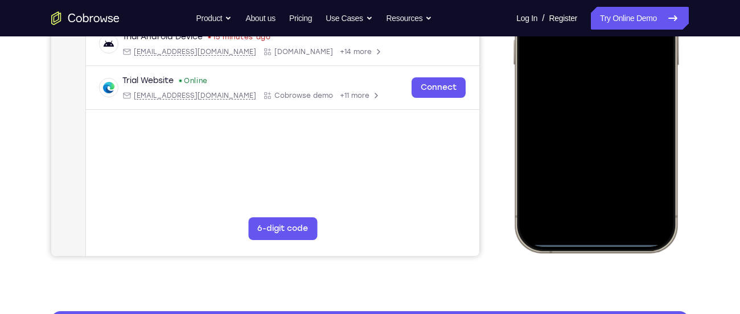
click at [590, 243] on div at bounding box center [596, 83] width 150 height 325
drag, startPoint x: 587, startPoint y: 244, endPoint x: 596, endPoint y: 159, distance: 86.0
click at [595, 194] on div at bounding box center [596, 83] width 150 height 325
drag, startPoint x: 594, startPoint y: 246, endPoint x: 603, endPoint y: 91, distance: 155.8
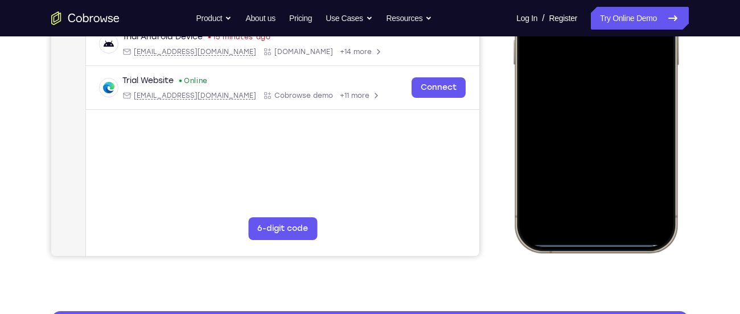
click at [603, 91] on div at bounding box center [596, 83] width 150 height 325
click at [591, 246] on div at bounding box center [596, 83] width 150 height 325
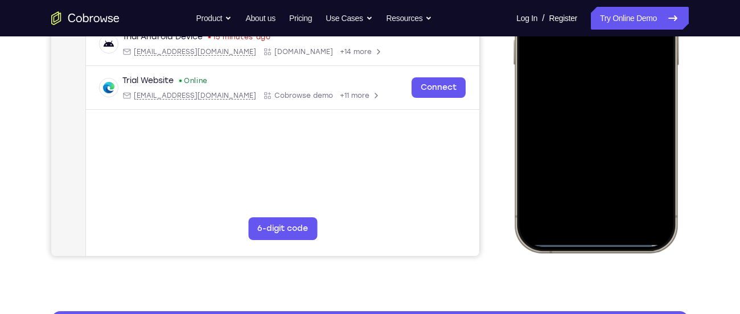
click at [591, 246] on div at bounding box center [596, 83] width 150 height 325
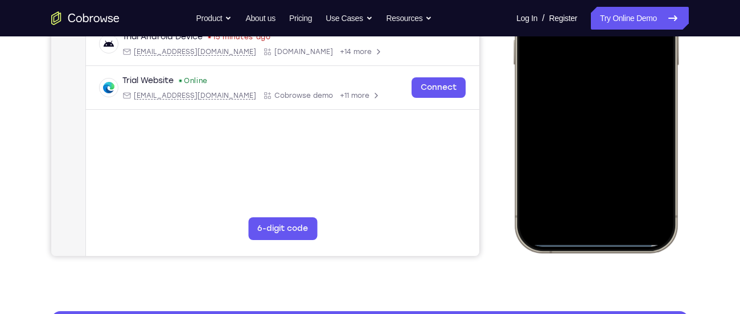
click at [591, 246] on div at bounding box center [596, 83] width 150 height 325
drag, startPoint x: 591, startPoint y: 246, endPoint x: 624, endPoint y: -79, distance: 326.9
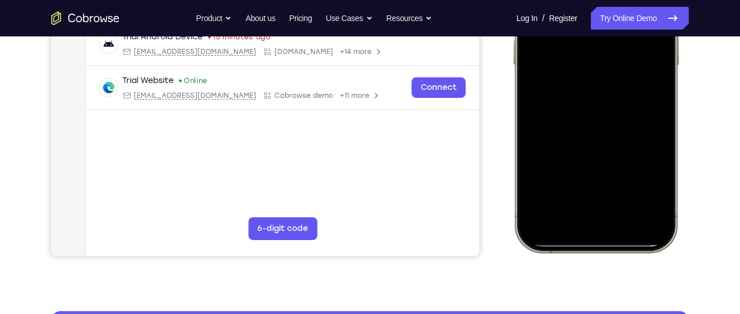
click at [624, 0] on div at bounding box center [596, 84] width 167 height 338
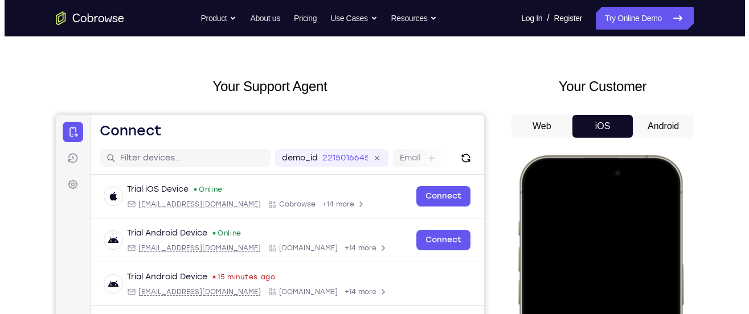
scroll to position [0, 0]
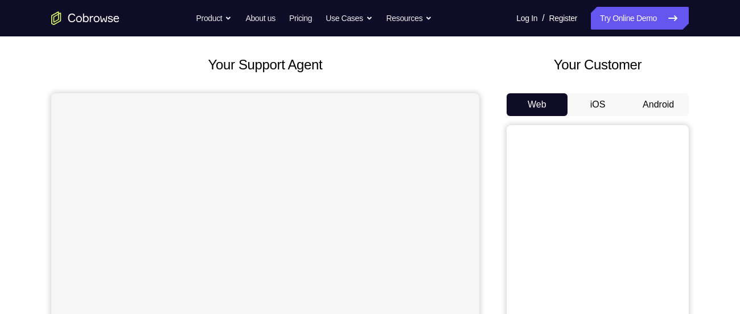
click at [643, 103] on button "Android" at bounding box center [658, 104] width 61 height 23
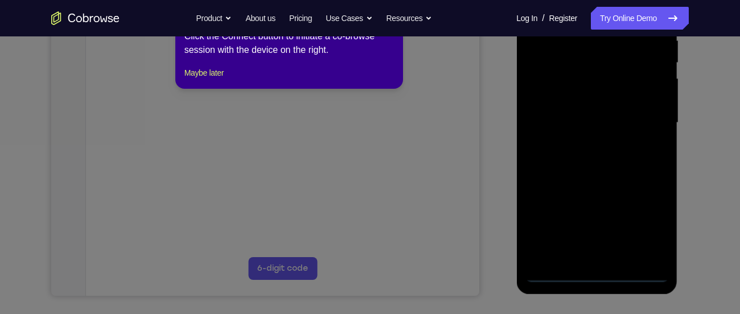
scroll to position [246, 0]
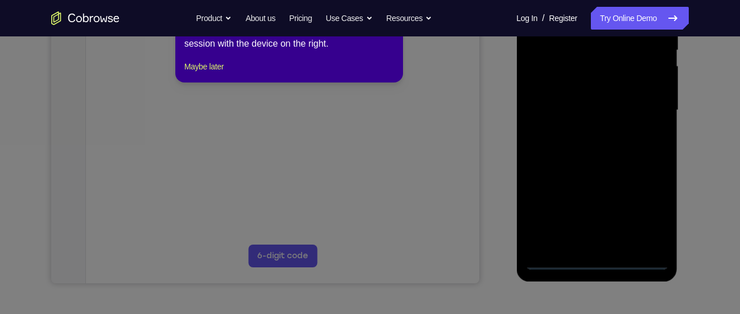
click at [591, 265] on icon at bounding box center [374, 143] width 749 height 341
click at [595, 263] on icon at bounding box center [374, 143] width 749 height 341
click at [225, 83] on div "1 of 8 × Click the Connect button to initiate a co-browse session with the devi…" at bounding box center [289, 38] width 228 height 89
click at [216, 73] on button "Maybe later" at bounding box center [204, 67] width 39 height 14
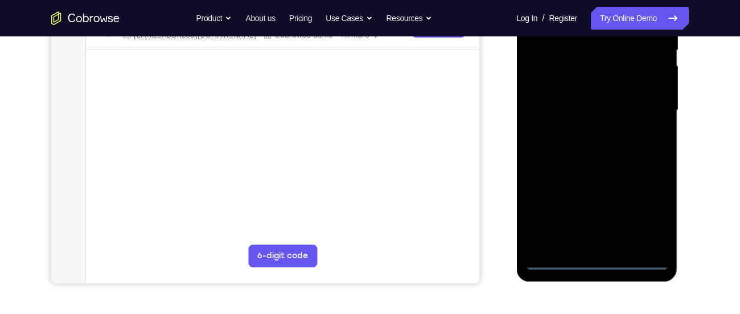
click at [596, 263] on div at bounding box center [597, 110] width 144 height 319
click at [650, 210] on div at bounding box center [597, 110] width 144 height 319
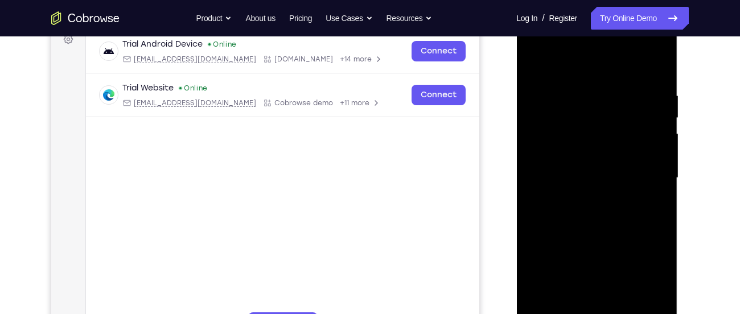
scroll to position [166, 0]
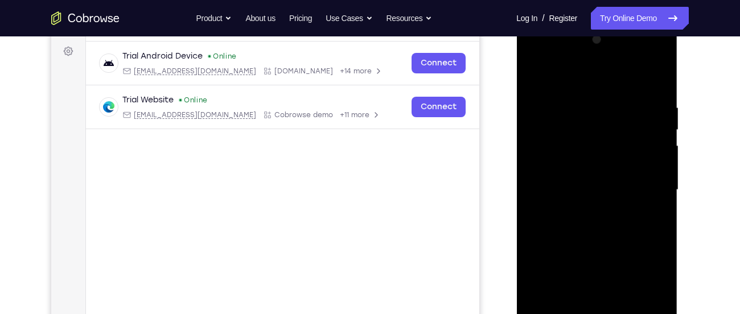
click at [530, 53] on div at bounding box center [597, 190] width 144 height 319
click at [574, 124] on div at bounding box center [597, 190] width 144 height 319
click at [562, 147] on div at bounding box center [597, 190] width 144 height 319
click at [649, 77] on div at bounding box center [597, 190] width 144 height 319
click at [585, 127] on div at bounding box center [597, 190] width 144 height 319
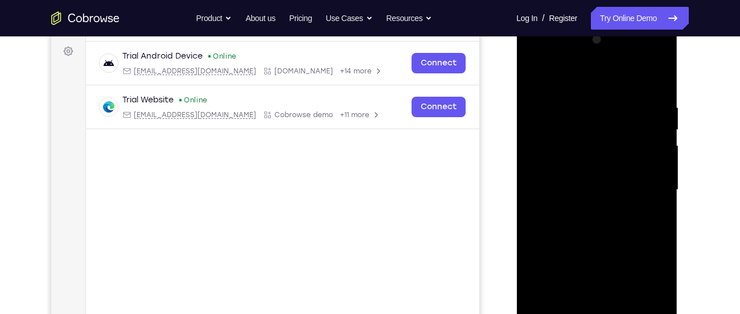
click at [583, 148] on div at bounding box center [597, 190] width 144 height 319
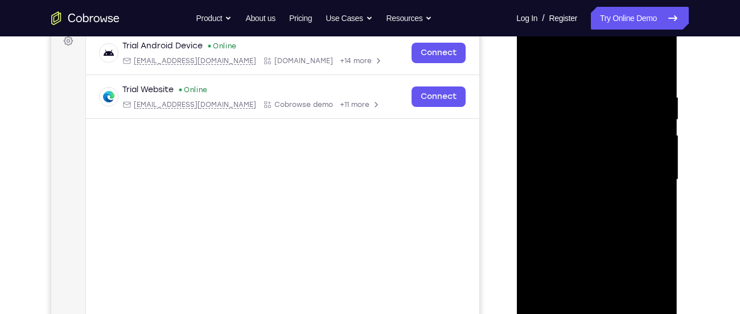
scroll to position [175, 0]
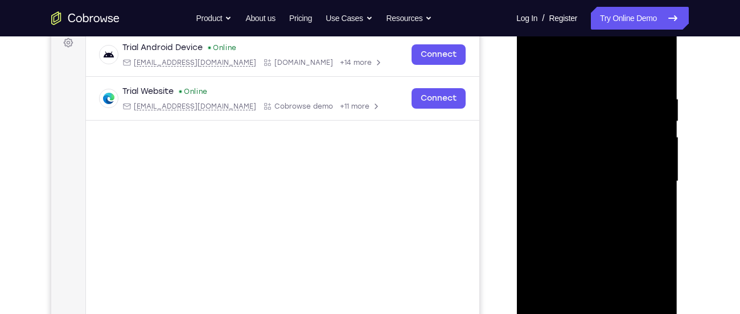
click at [643, 52] on div at bounding box center [597, 181] width 144 height 319
click at [572, 96] on div at bounding box center [597, 181] width 144 height 319
click at [578, 141] on div at bounding box center [597, 181] width 144 height 319
click at [586, 148] on div at bounding box center [597, 181] width 144 height 319
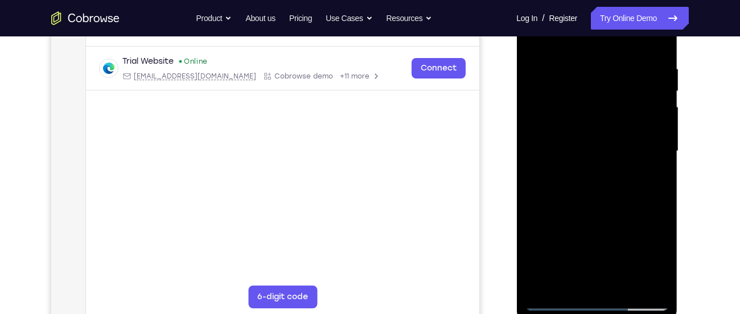
scroll to position [207, 0]
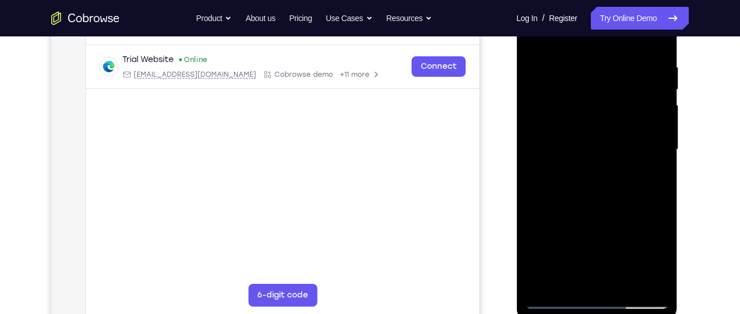
click at [566, 157] on div at bounding box center [597, 149] width 144 height 319
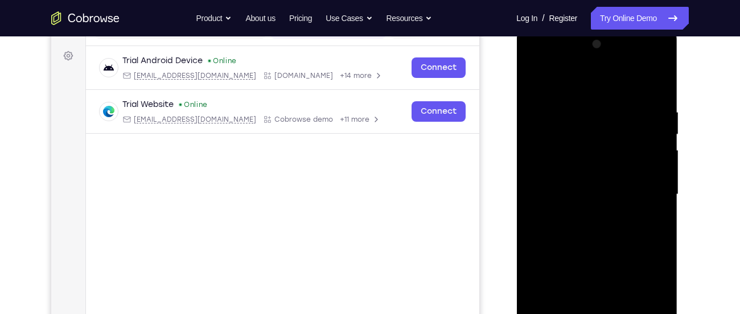
scroll to position [153, 0]
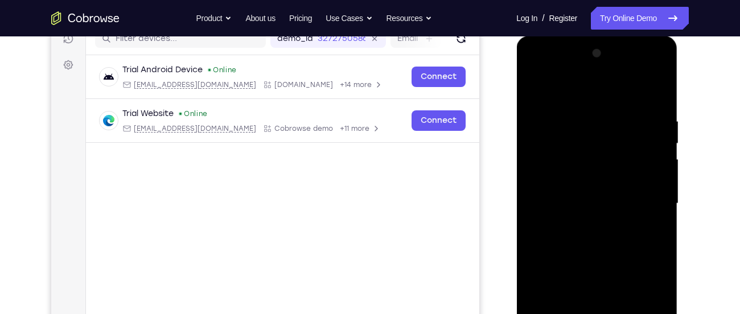
drag, startPoint x: 592, startPoint y: 126, endPoint x: 596, endPoint y: 190, distance: 64.5
click at [596, 190] on div at bounding box center [597, 203] width 144 height 319
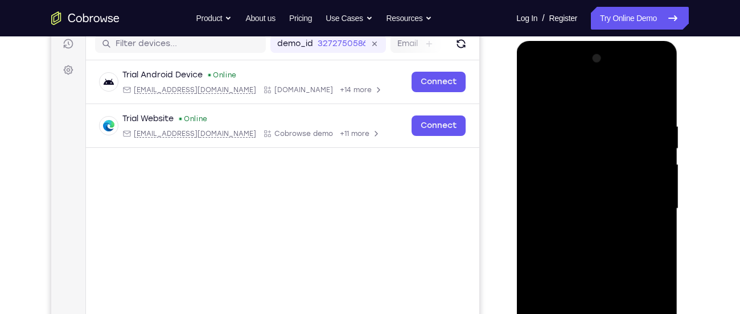
scroll to position [146, 0]
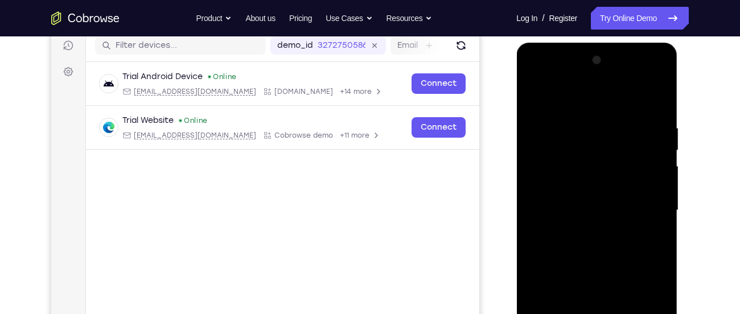
click at [534, 79] on div at bounding box center [597, 210] width 144 height 319
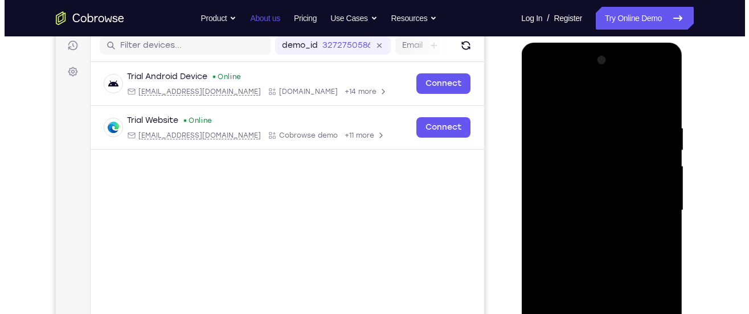
scroll to position [0, 0]
